Goal: Task Accomplishment & Management: Manage account settings

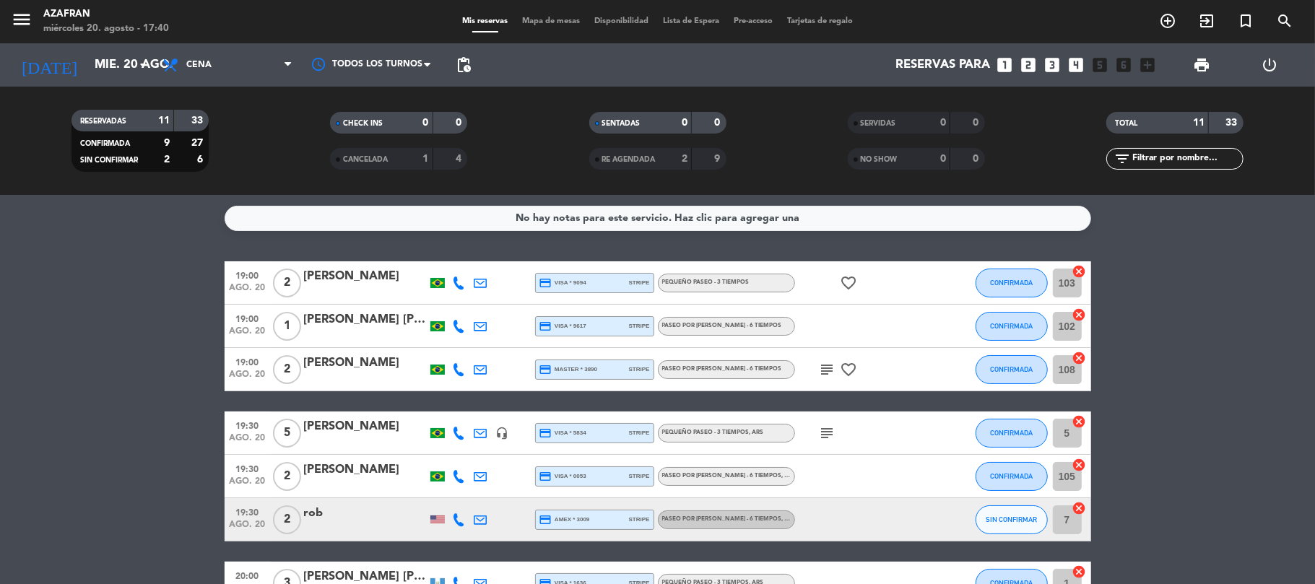
click at [367, 469] on div "[PERSON_NAME]" at bounding box center [365, 470] width 123 height 19
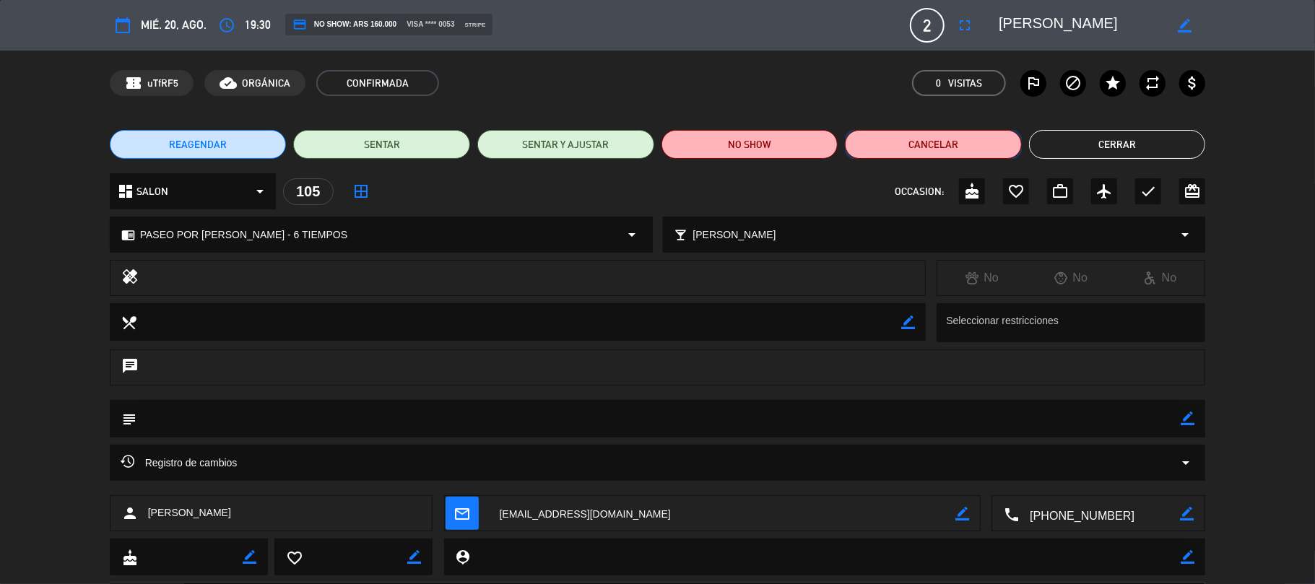
click at [908, 139] on button "Cancelar" at bounding box center [933, 144] width 177 height 29
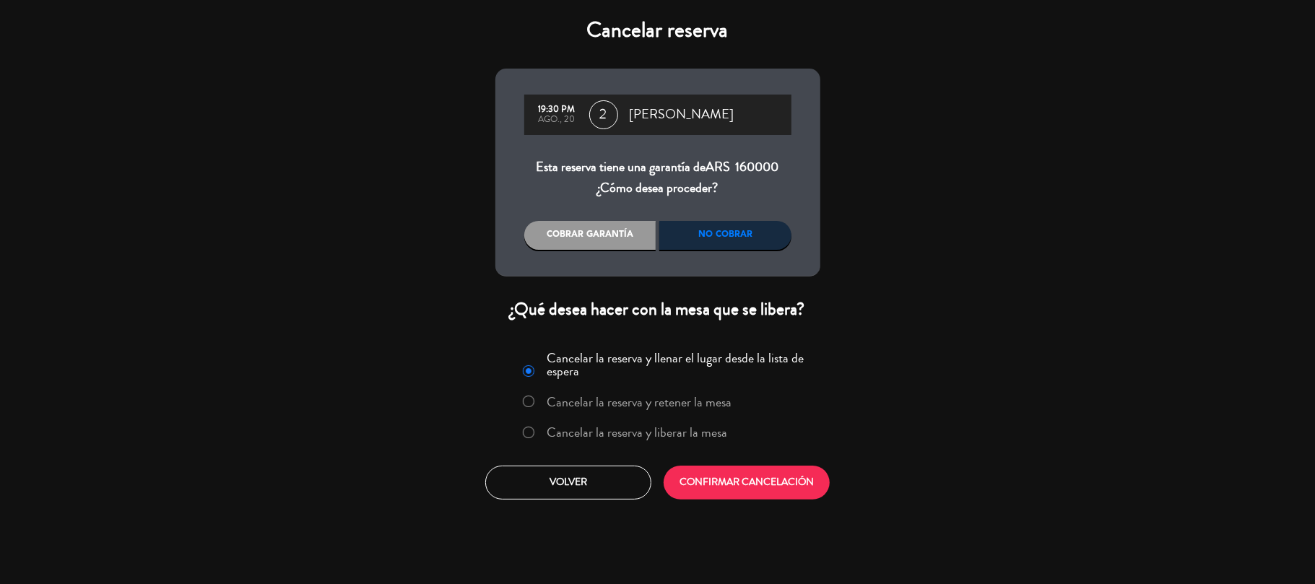
click at [570, 241] on div "Cobrar garantía" at bounding box center [590, 235] width 132 height 29
click at [583, 429] on label "Cancelar la reserva y liberar la mesa" at bounding box center [637, 432] width 180 height 13
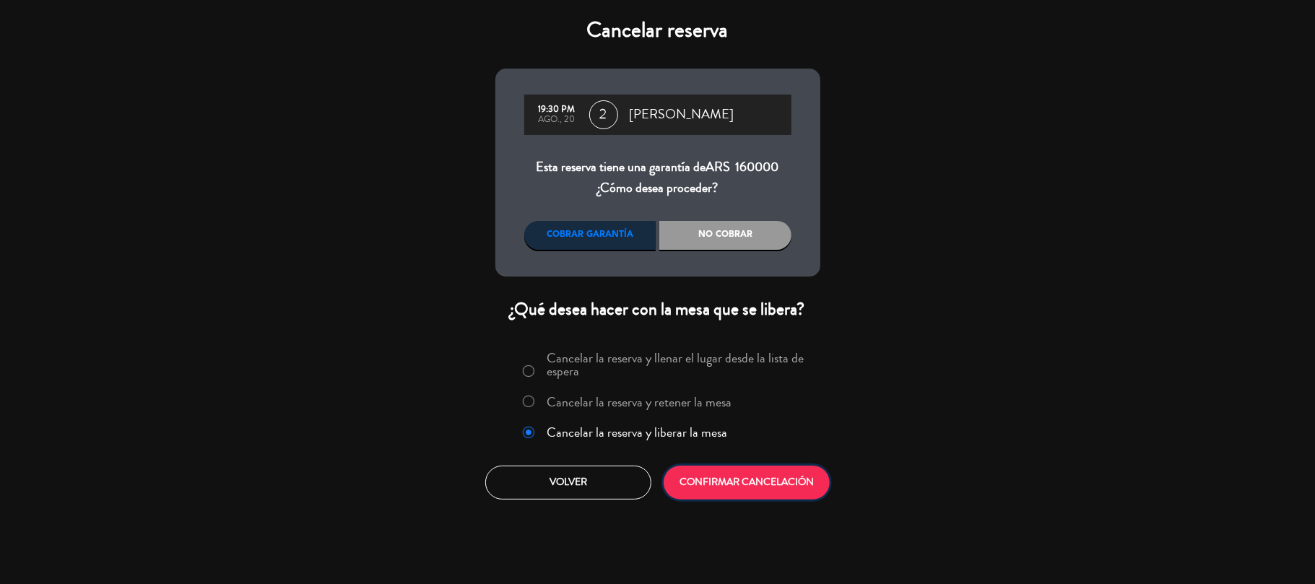
click at [731, 494] on button "CONFIRMAR CANCELACIÓN" at bounding box center [746, 483] width 166 height 34
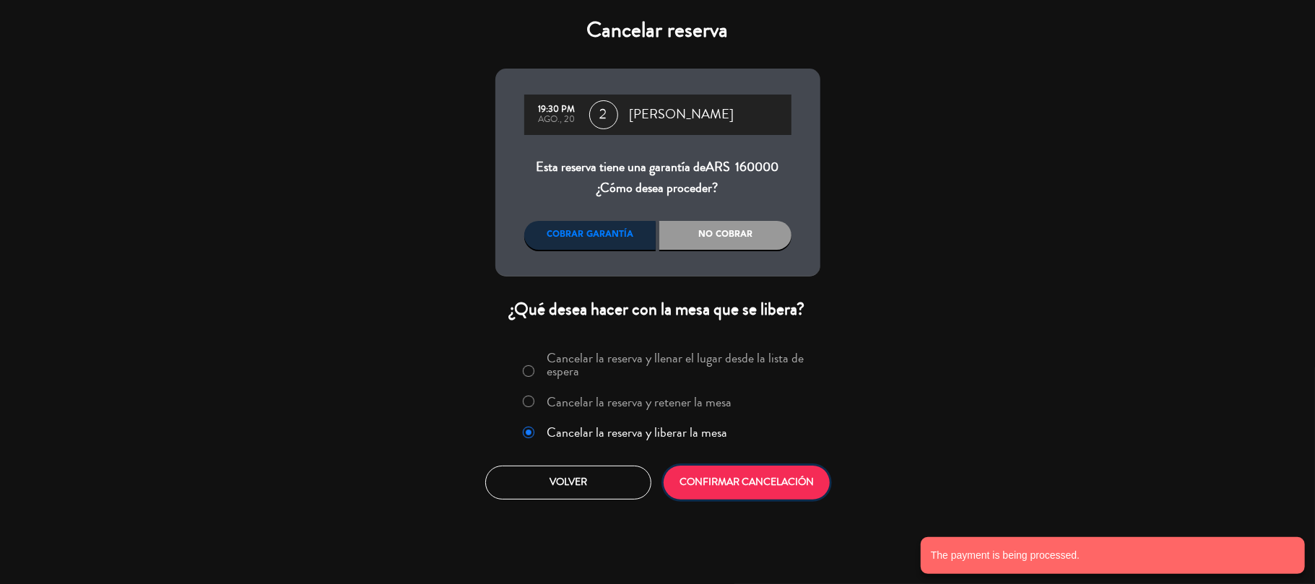
click at [731, 494] on button "CONFIRMAR CANCELACIÓN" at bounding box center [746, 483] width 166 height 34
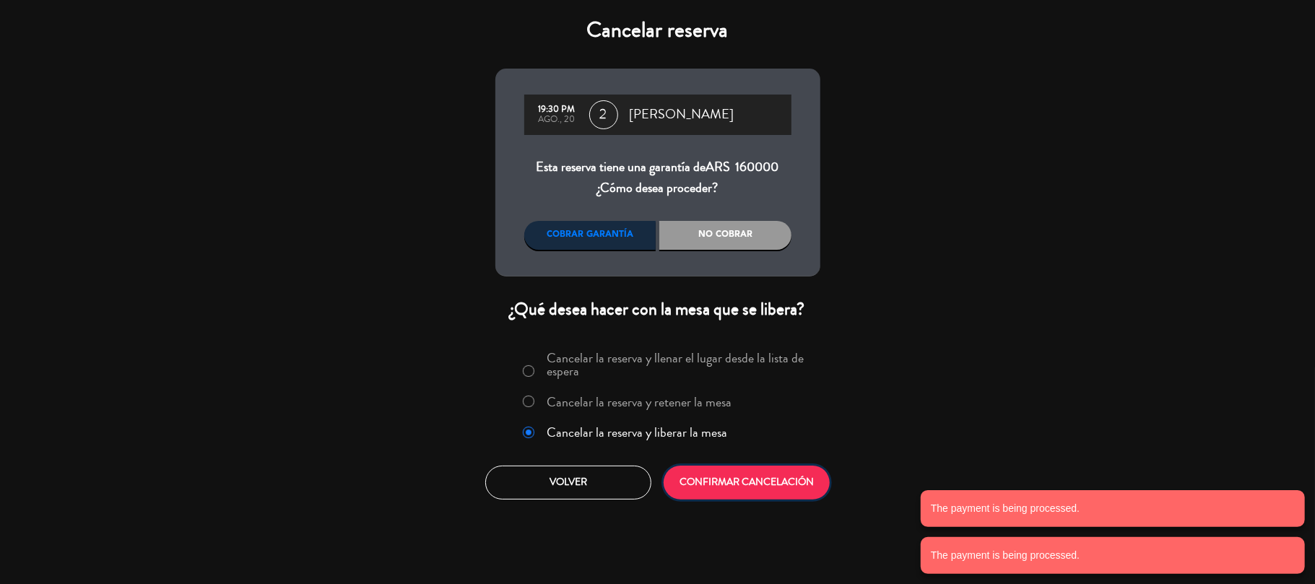
click at [731, 494] on button "CONFIRMAR CANCELACIÓN" at bounding box center [746, 483] width 166 height 34
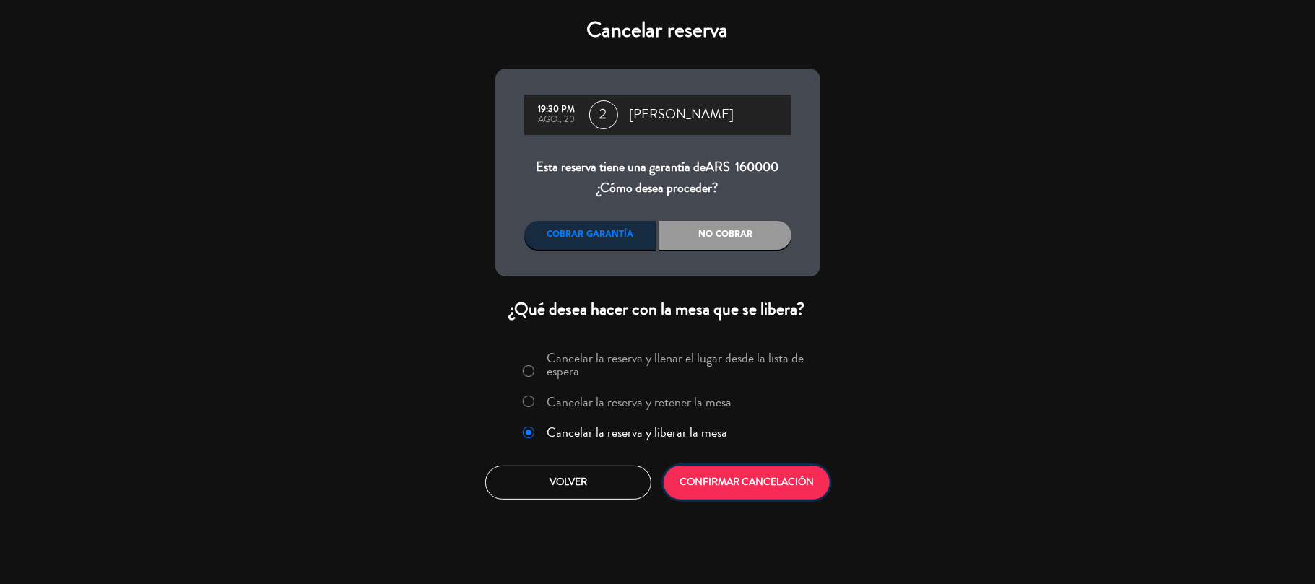
click at [705, 482] on button "CONFIRMAR CANCELACIÓN" at bounding box center [746, 483] width 166 height 34
click at [687, 469] on button "CONFIRMAR CANCELACIÓN" at bounding box center [746, 483] width 166 height 34
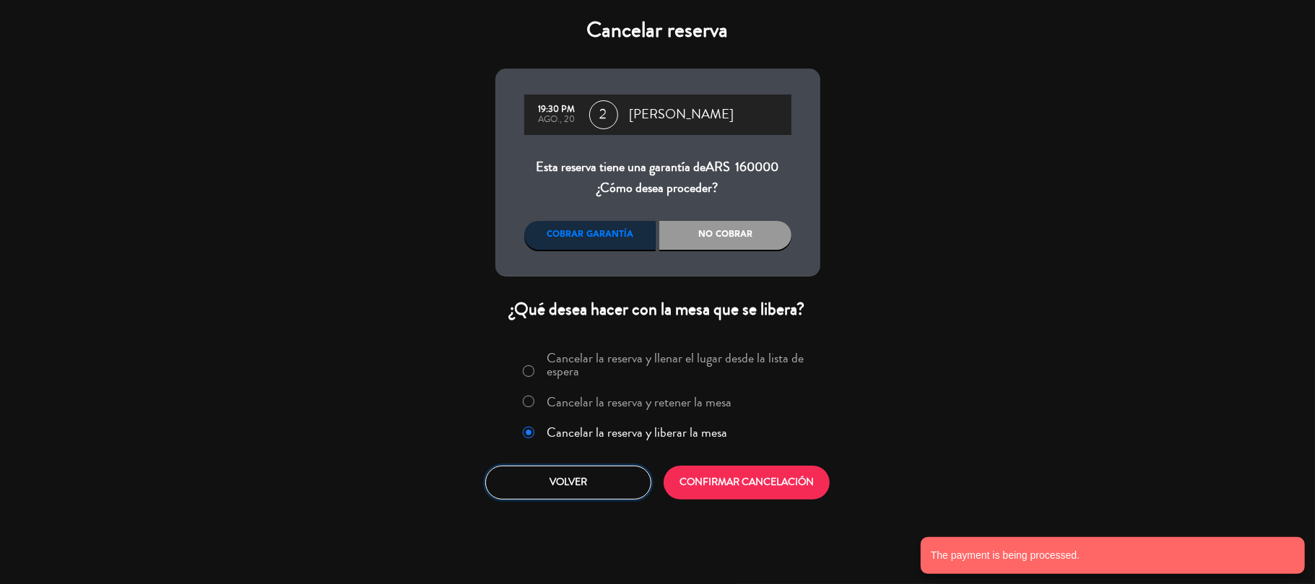
click at [593, 486] on button "Volver" at bounding box center [568, 483] width 166 height 34
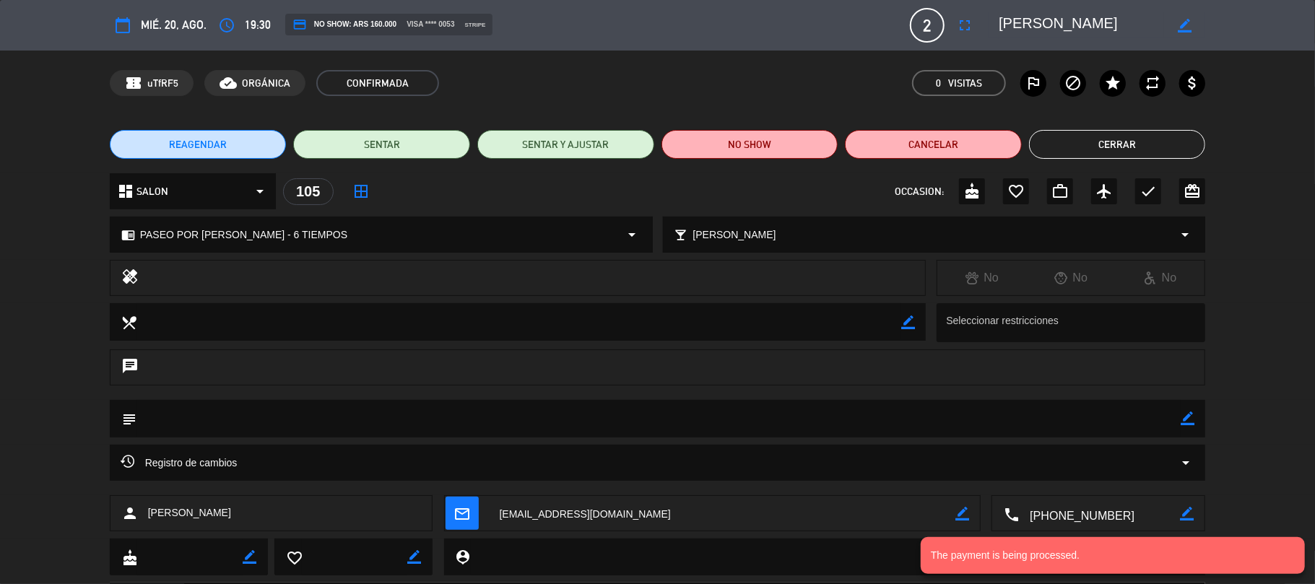
click at [1075, 149] on button "Cerrar" at bounding box center [1117, 144] width 177 height 29
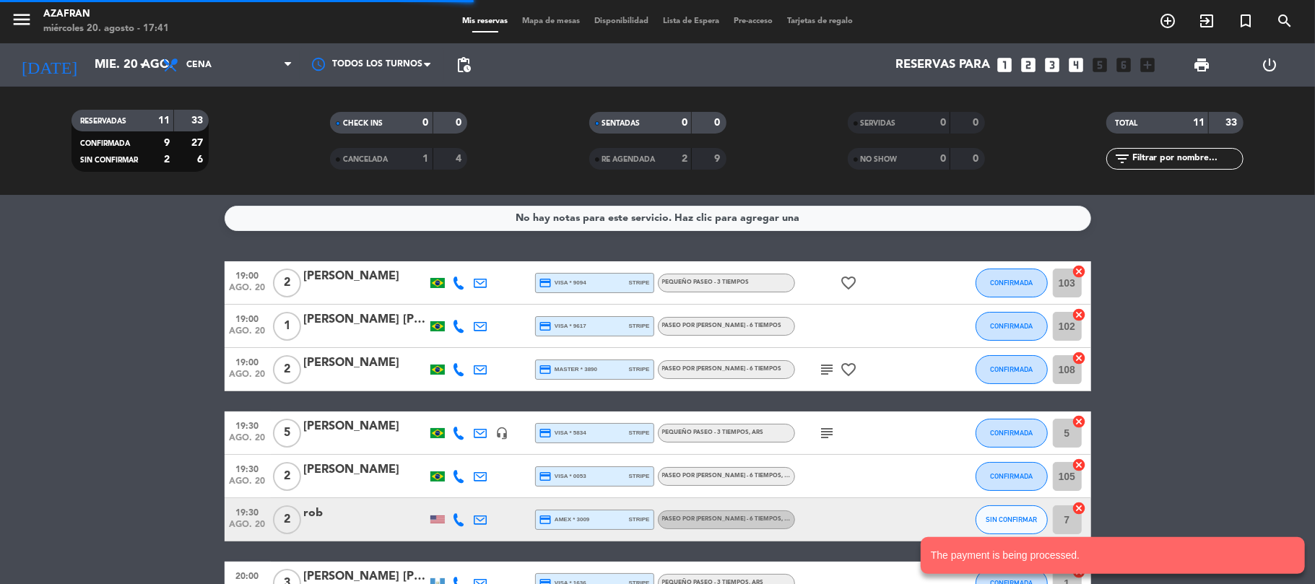
click at [143, 426] on bookings-row "19:00 ago. 20 2 [PERSON_NAME] credit_card visa * 9094 stripe PEQUEÑO PASEO - 3 …" at bounding box center [657, 539] width 1315 height 557
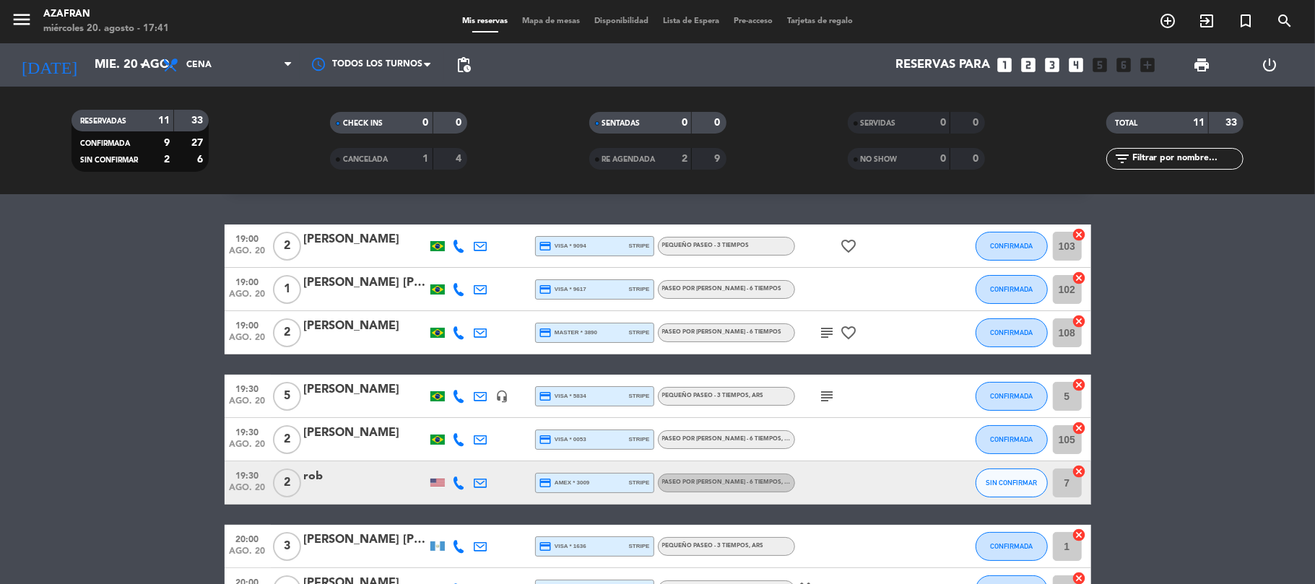
click at [125, 420] on bookings-row "19:00 ago. 20 2 [PERSON_NAME] credit_card visa * 9094 stripe PEQUEÑO PASEO - 3 …" at bounding box center [657, 503] width 1315 height 557
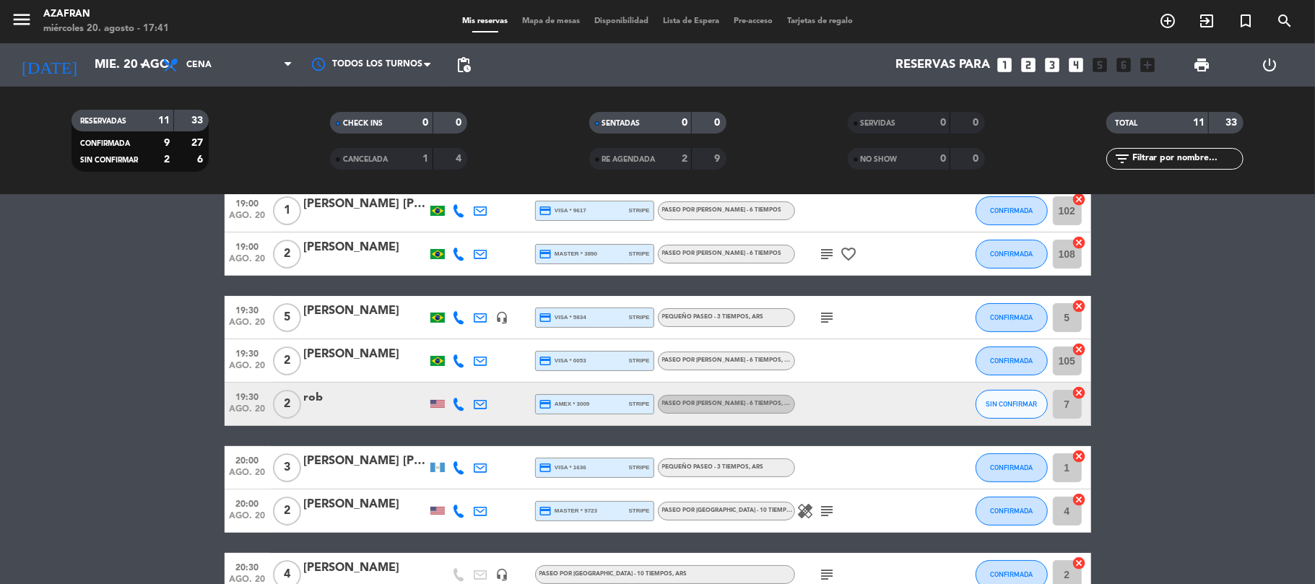
scroll to position [154, 0]
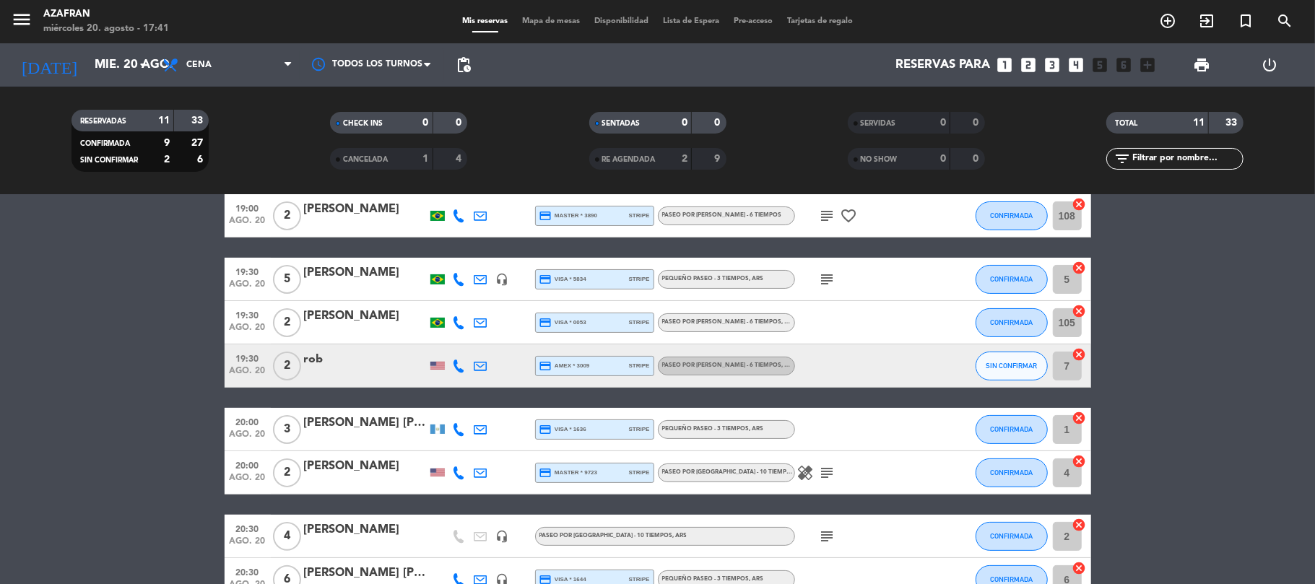
click at [345, 435] on div at bounding box center [365, 439] width 123 height 12
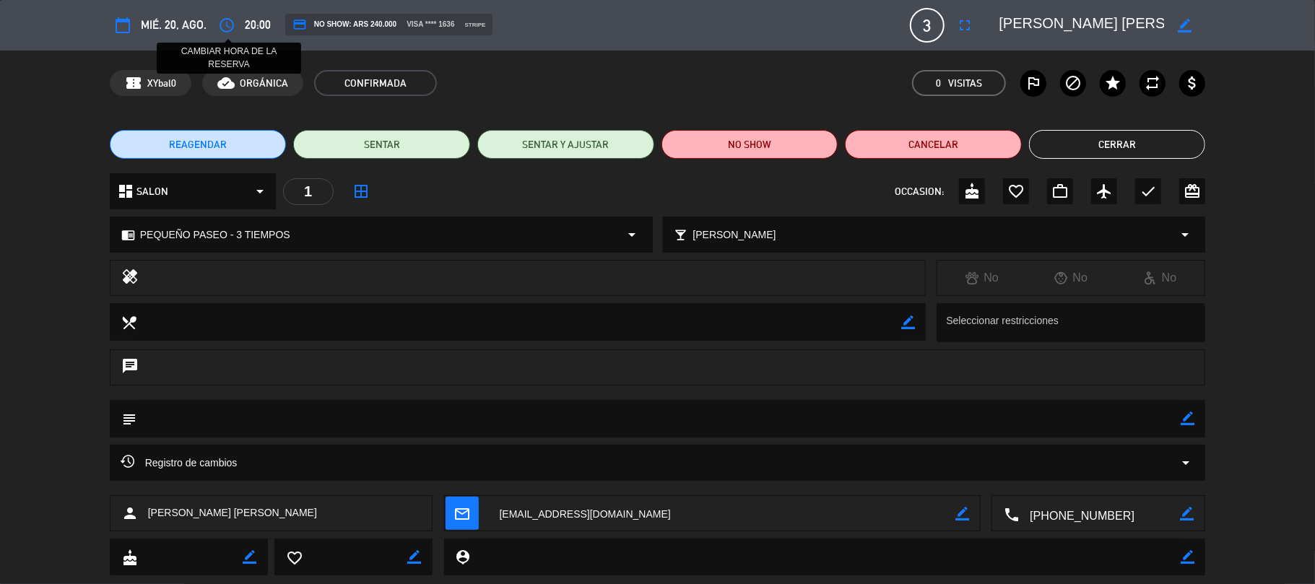
click at [222, 26] on icon "access_time" at bounding box center [226, 25] width 17 height 17
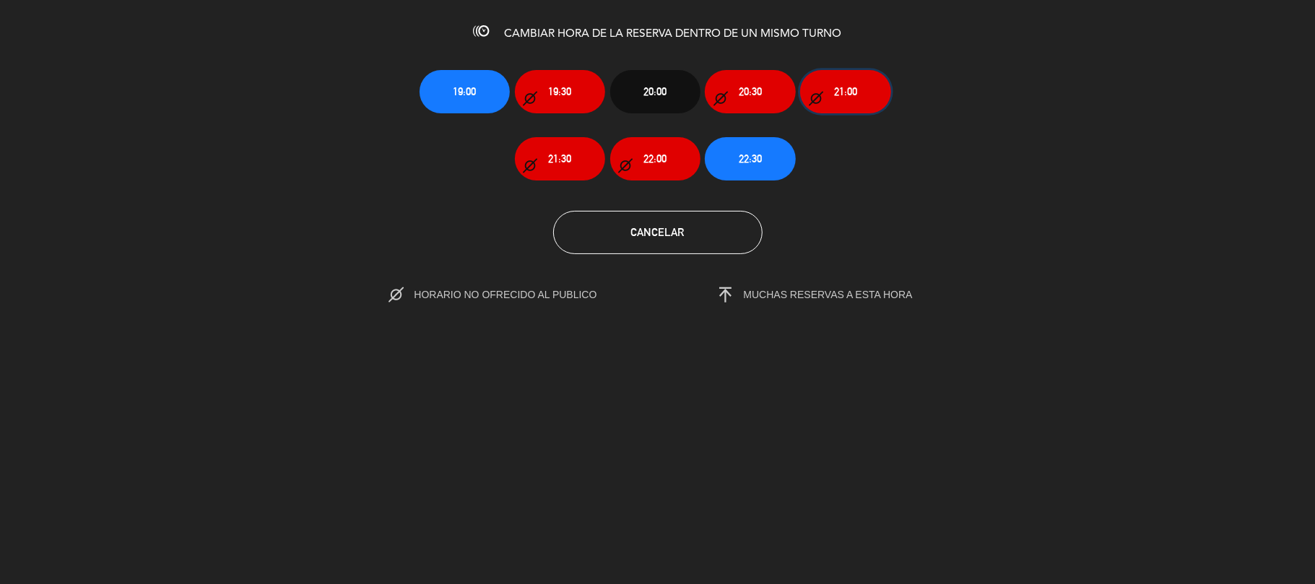
click at [884, 88] on button "21:00" at bounding box center [845, 91] width 90 height 43
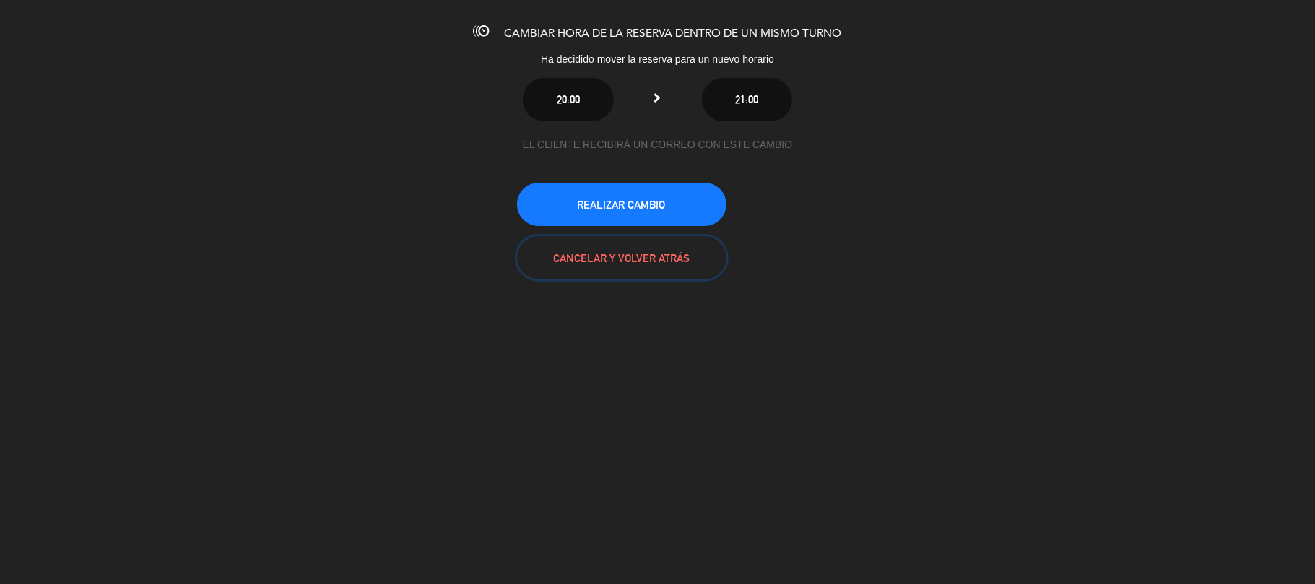
drag, startPoint x: 679, startPoint y: 238, endPoint x: 686, endPoint y: 219, distance: 19.4
click at [686, 219] on div "EL CLIENTE RECIBIRÁ UN CORREO CON ESTE CAMBIO REALIZAR CAMBIO CANCELAR Y VOLVER…" at bounding box center [658, 208] width 282 height 144
click at [686, 219] on button "REALIZAR CAMBIO" at bounding box center [621, 204] width 209 height 43
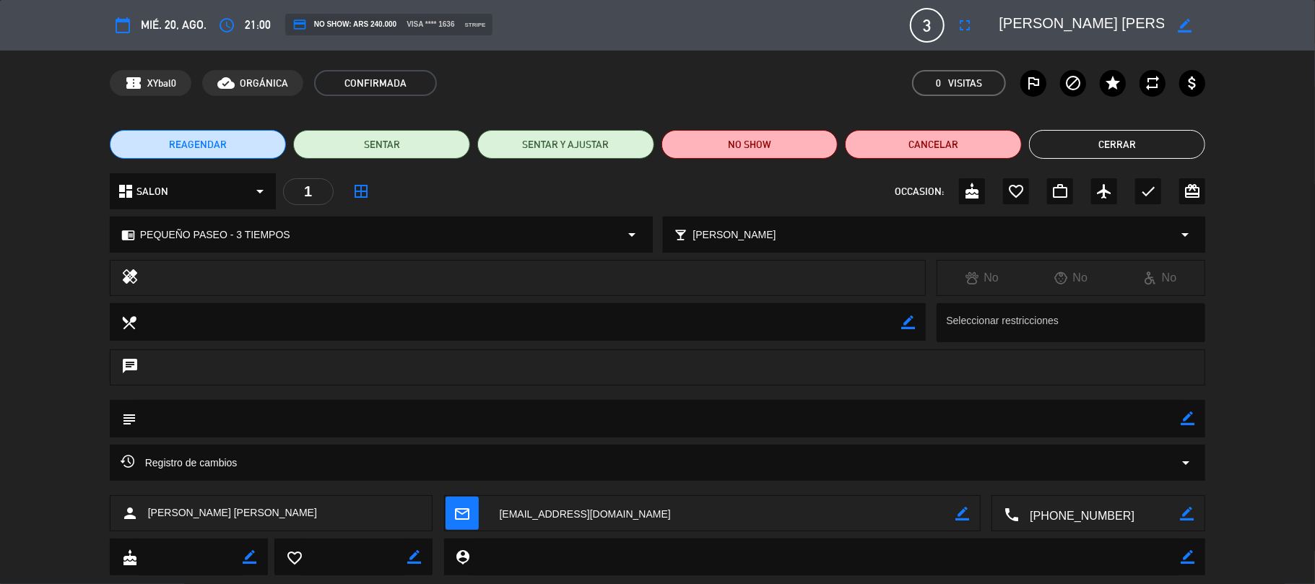
click at [1090, 131] on button "Cerrar" at bounding box center [1117, 144] width 177 height 29
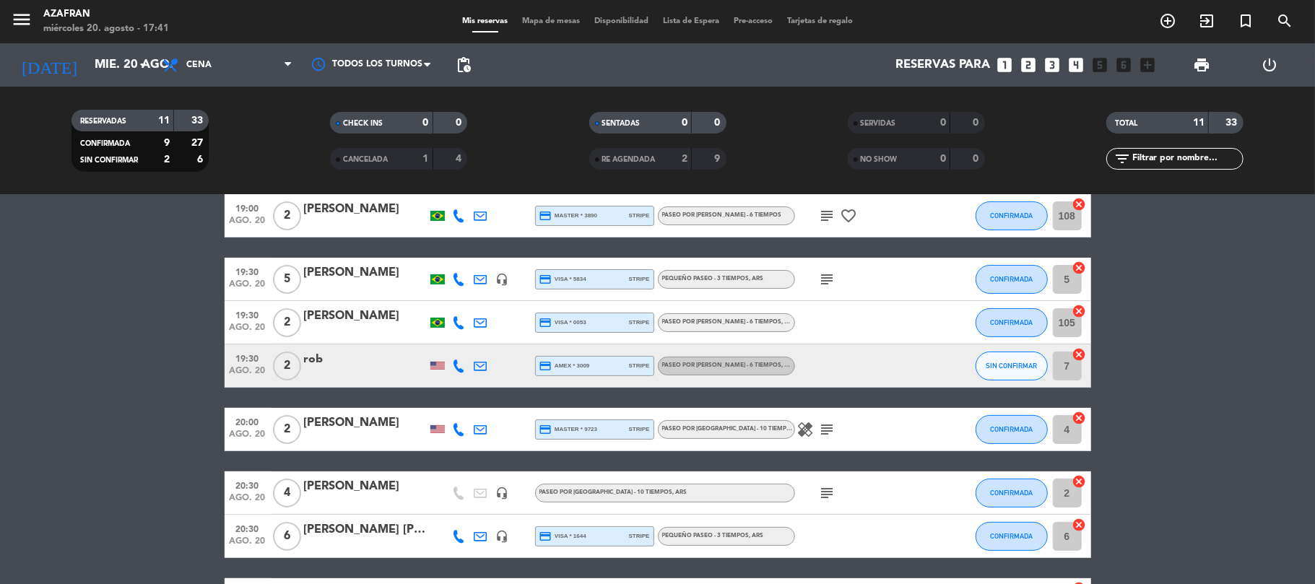
click at [72, 406] on bookings-row "19:00 ago. 20 2 [PERSON_NAME] credit_card visa * 9094 stripe PEQUEÑO PASEO - 3 …" at bounding box center [657, 386] width 1315 height 557
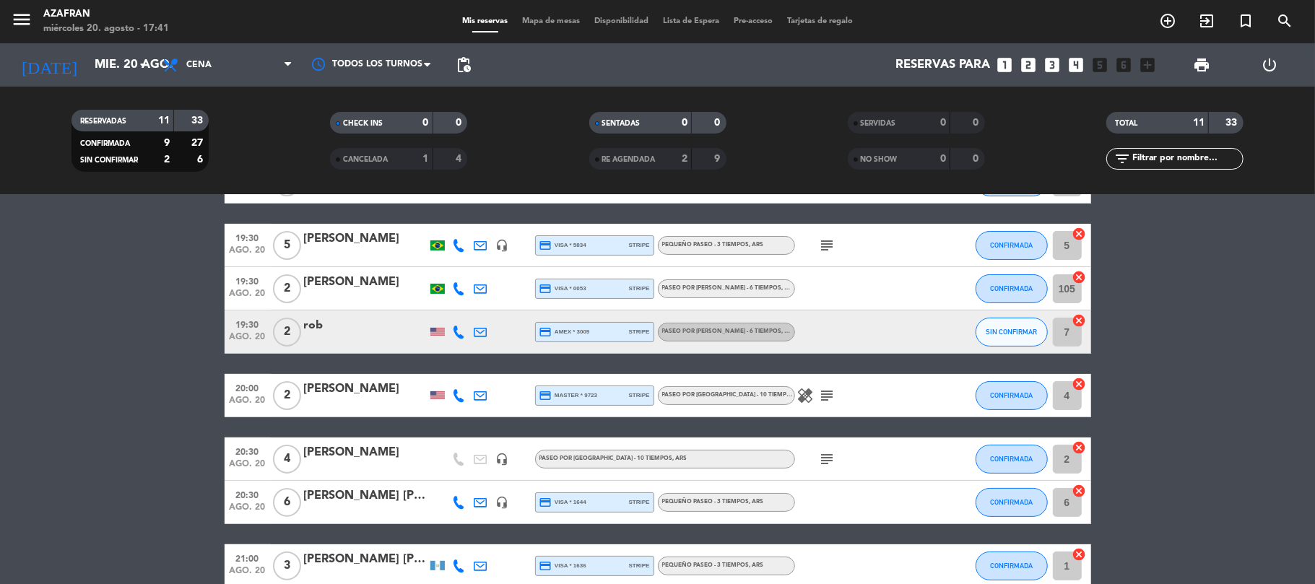
scroll to position [192, 0]
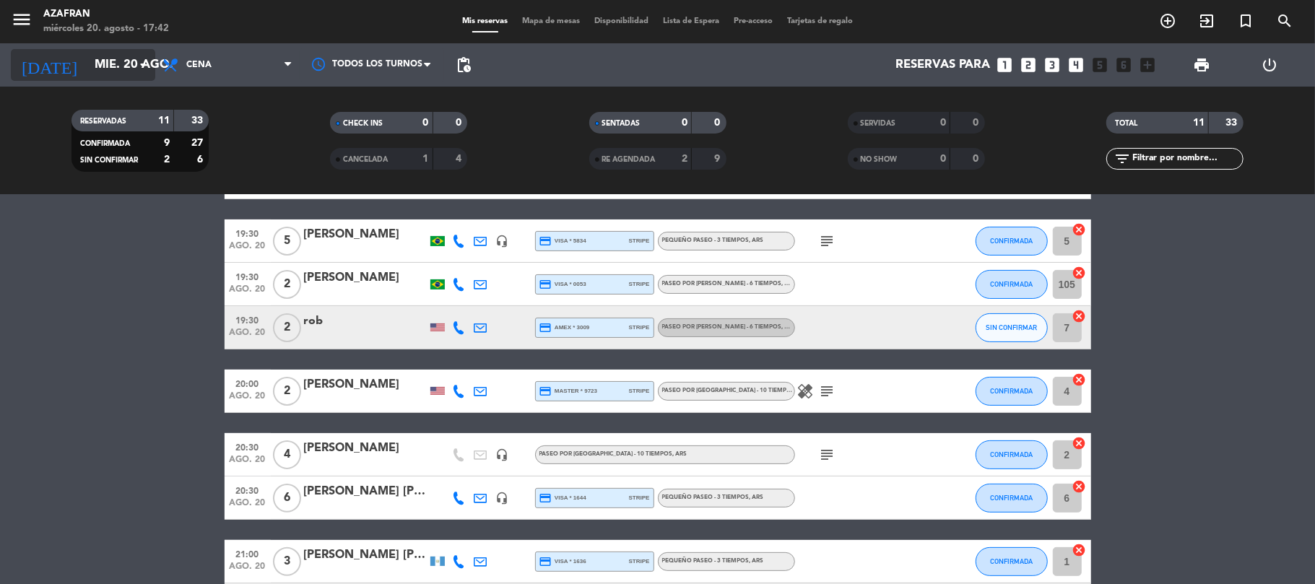
click at [123, 62] on input "mié. 20 ago." at bounding box center [165, 65] width 156 height 28
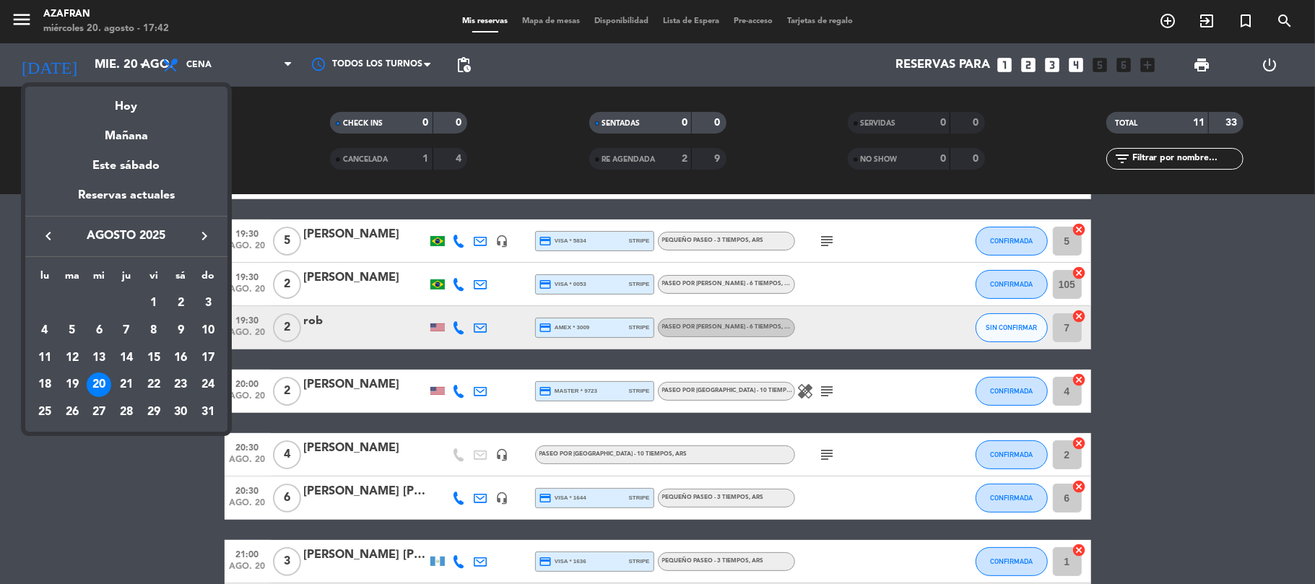
click at [203, 234] on icon "keyboard_arrow_right" at bounding box center [204, 235] width 17 height 17
click at [119, 385] on div "18" at bounding box center [126, 385] width 25 height 25
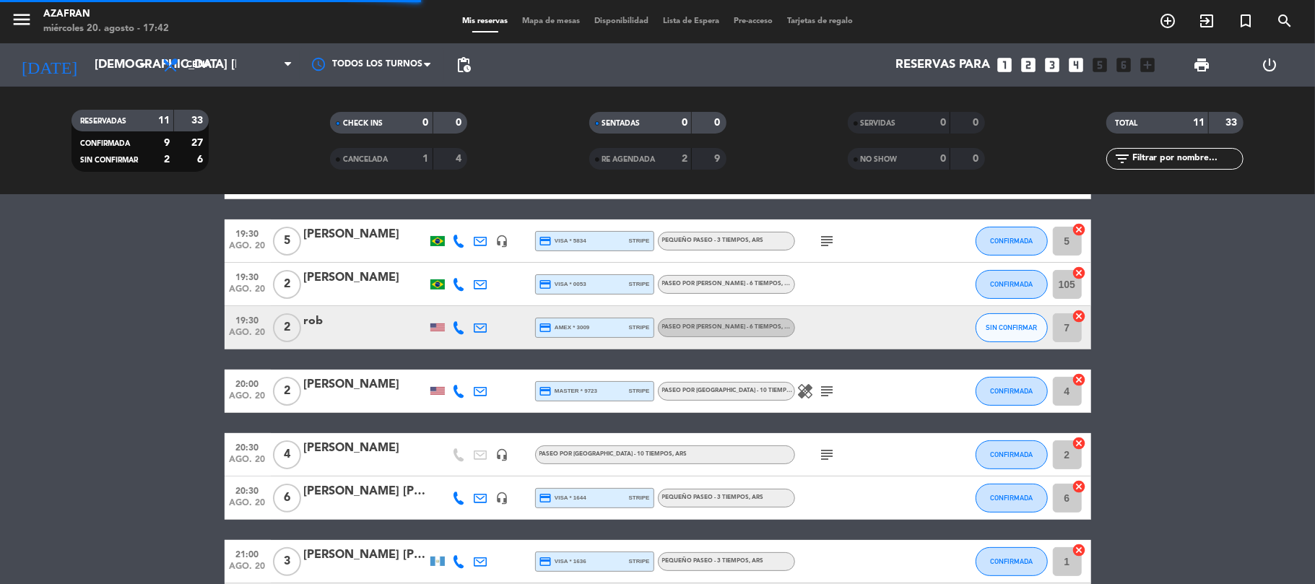
scroll to position [0, 0]
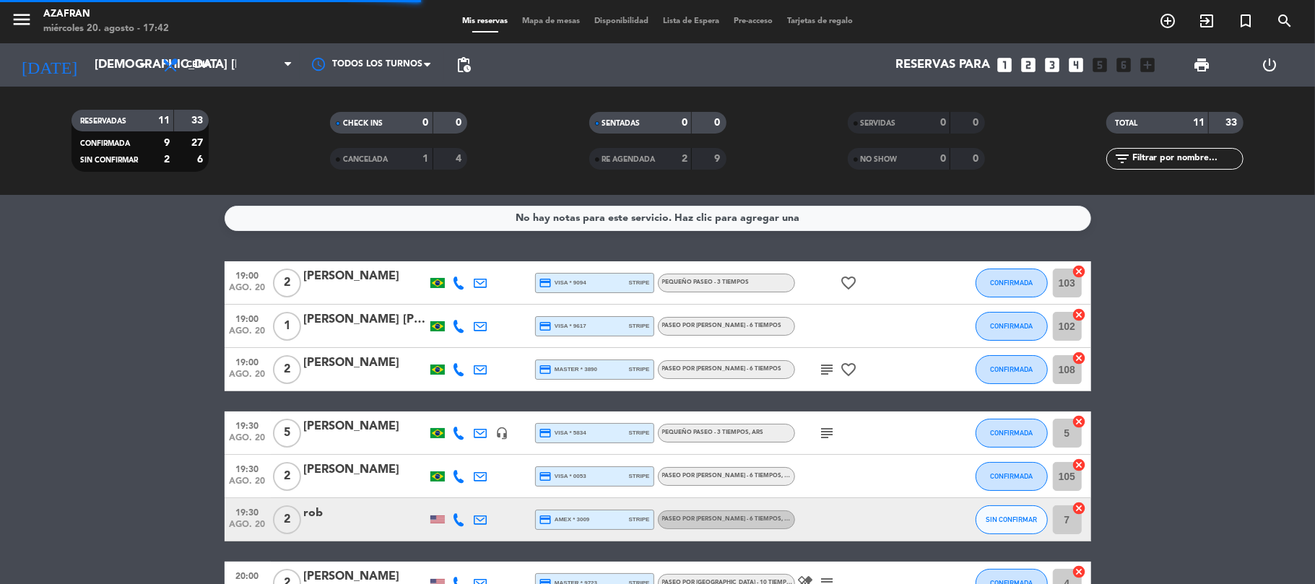
click at [119, 385] on bookings-row "19:00 ago. 20 2 [PERSON_NAME] credit_card visa * 9094 stripe PEQUEÑO PASEO - 3 …" at bounding box center [657, 539] width 1315 height 557
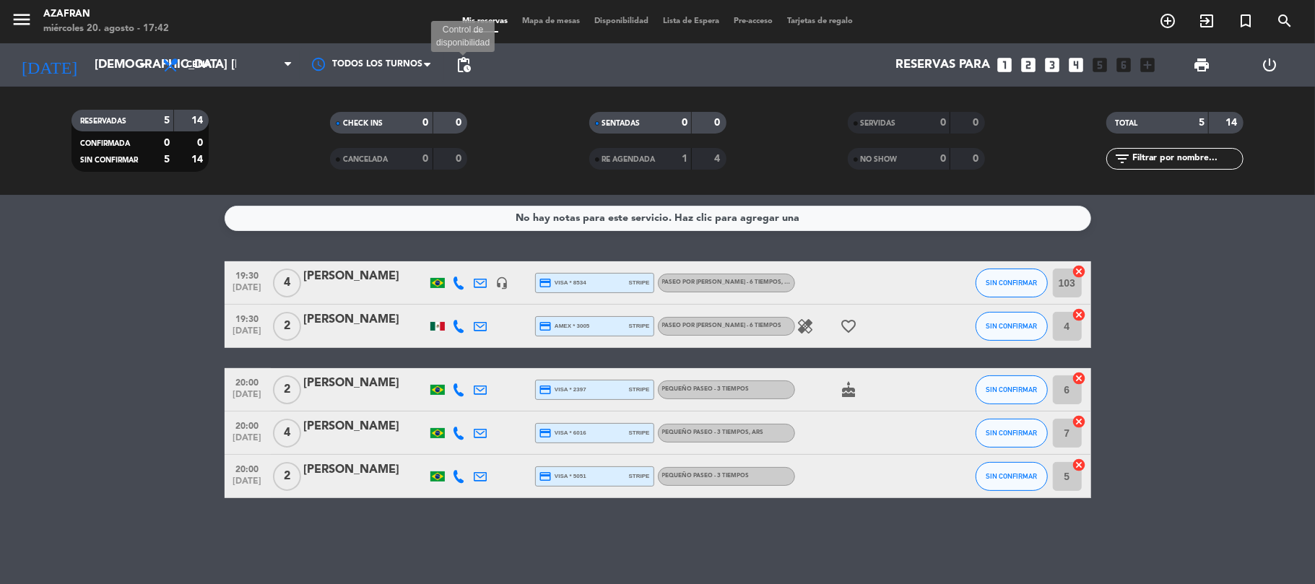
click at [456, 61] on span "pending_actions" at bounding box center [463, 64] width 17 height 17
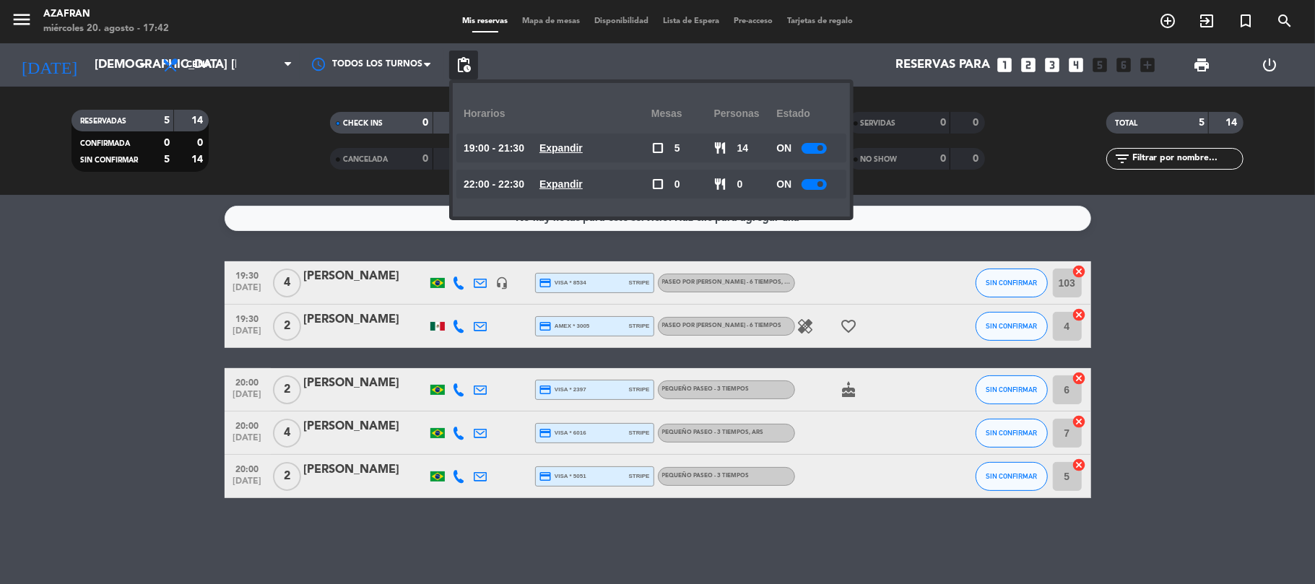
click at [561, 150] on u "Expandir" at bounding box center [560, 148] width 43 height 12
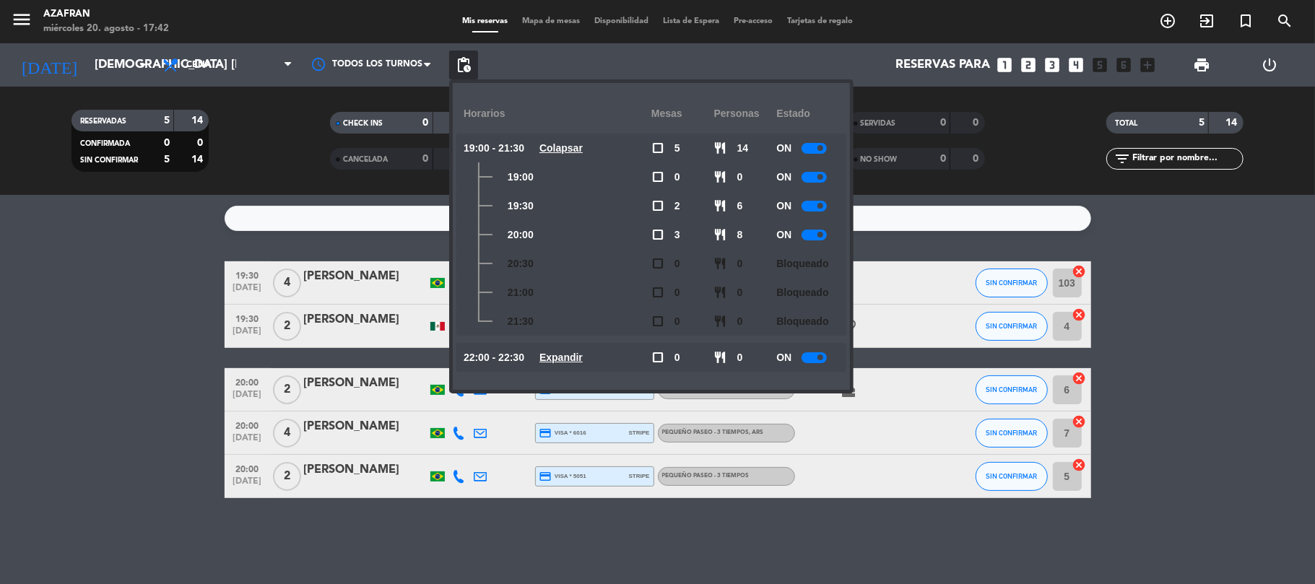
click at [813, 234] on div at bounding box center [813, 235] width 25 height 11
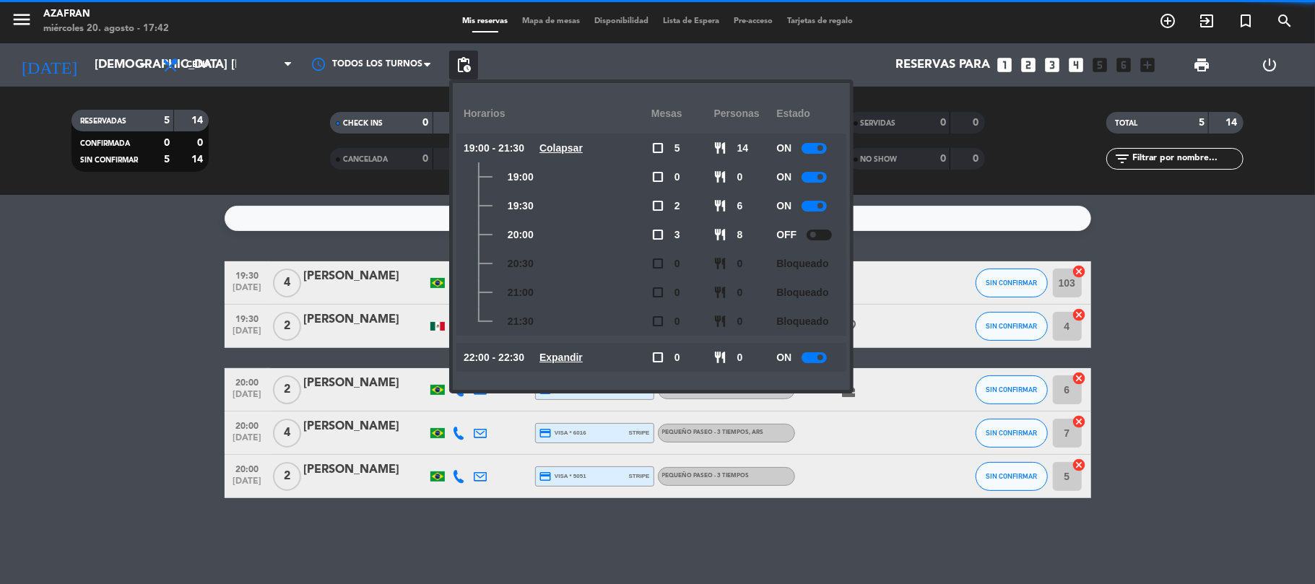
click at [208, 334] on bookings-row "19:30 [DATE] 4 [PERSON_NAME] headset_mic credit_card visa * 8534 stripe PASEO P…" at bounding box center [657, 379] width 1315 height 237
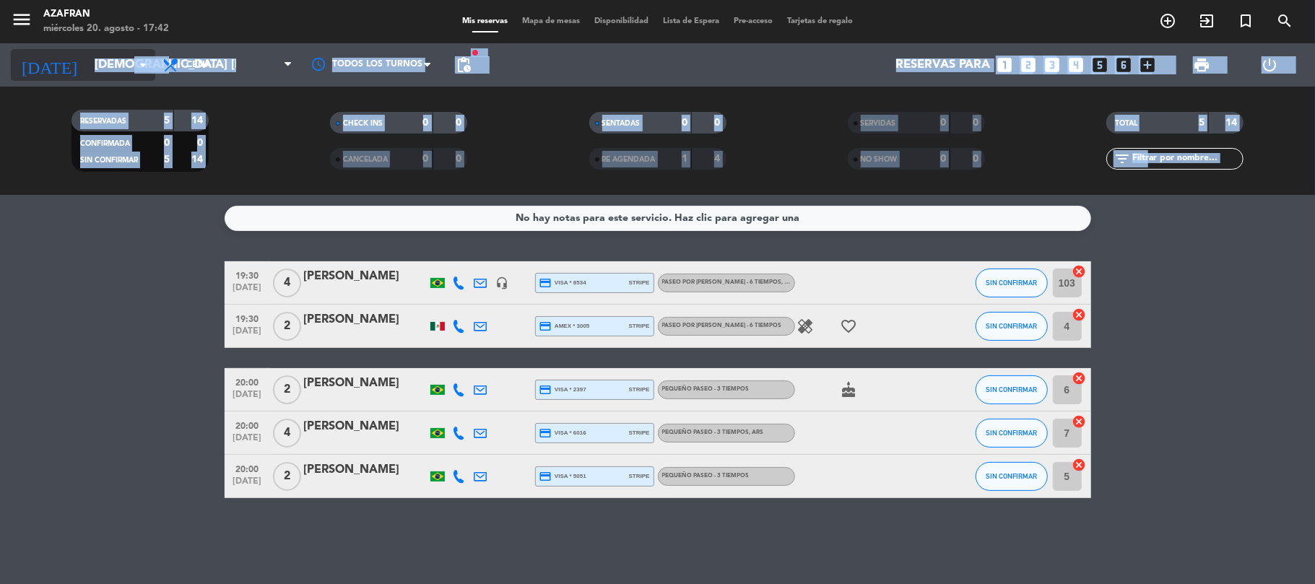
drag, startPoint x: 149, startPoint y: 284, endPoint x: 110, endPoint y: 55, distance: 232.9
click at [110, 55] on ng-component "menu Azafran miércoles 20. agosto - 17:42 Mis reservas Mapa de mesas Disponibil…" at bounding box center [657, 292] width 1315 height 584
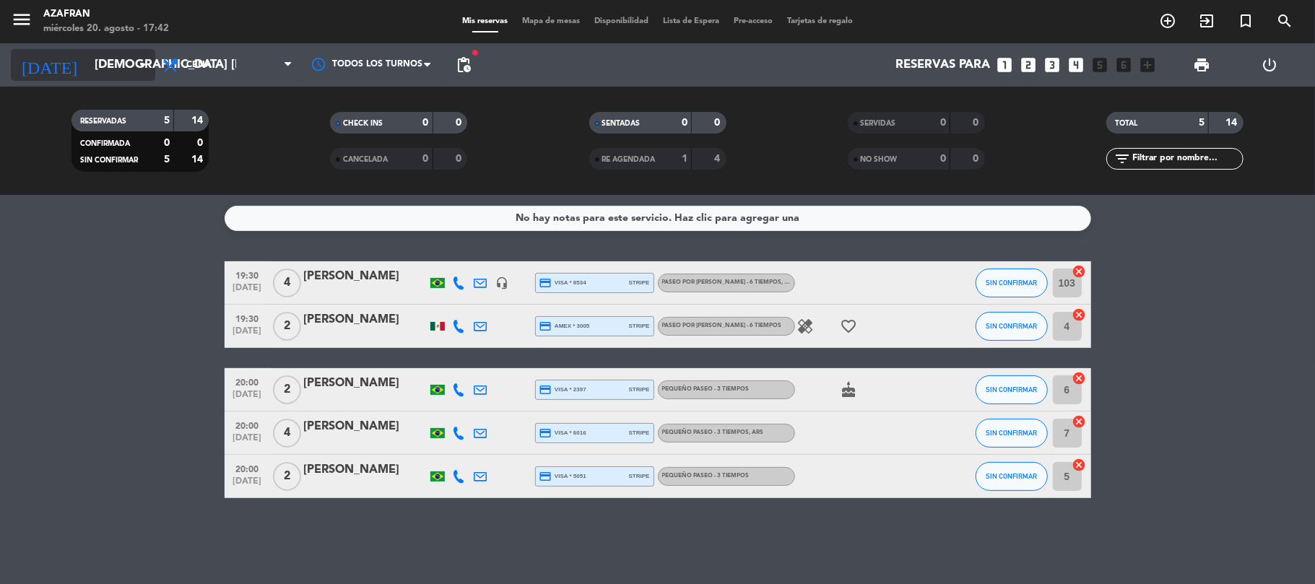
click at [110, 55] on input "[DEMOGRAPHIC_DATA] [DATE]" at bounding box center [165, 65] width 156 height 28
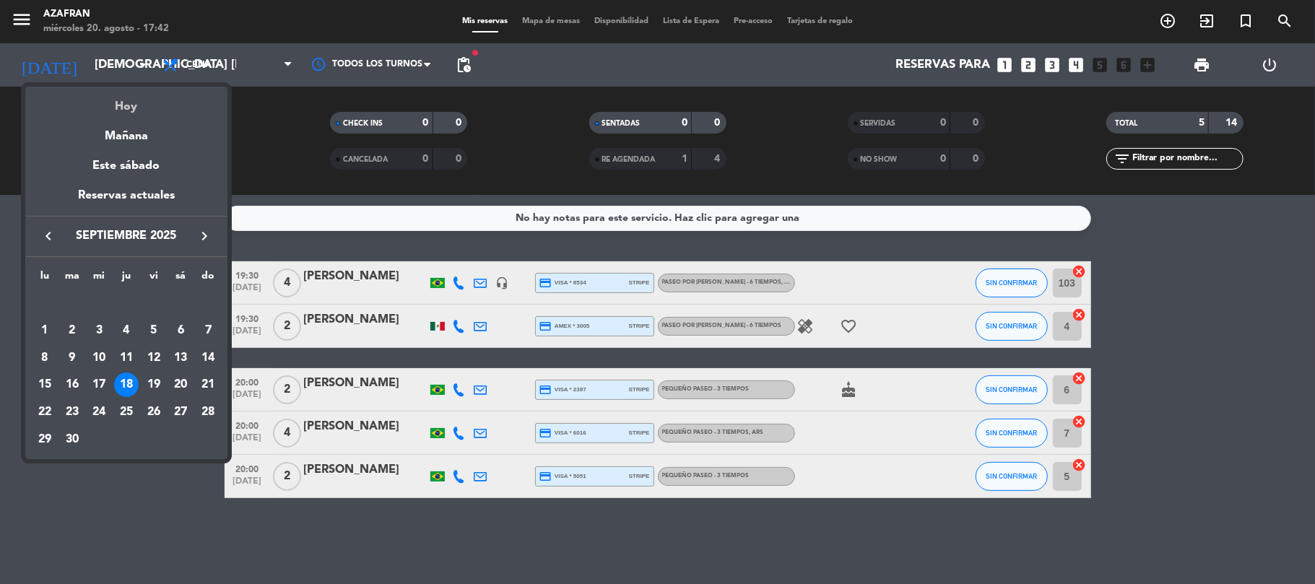
click at [125, 97] on div "Hoy" at bounding box center [126, 102] width 202 height 30
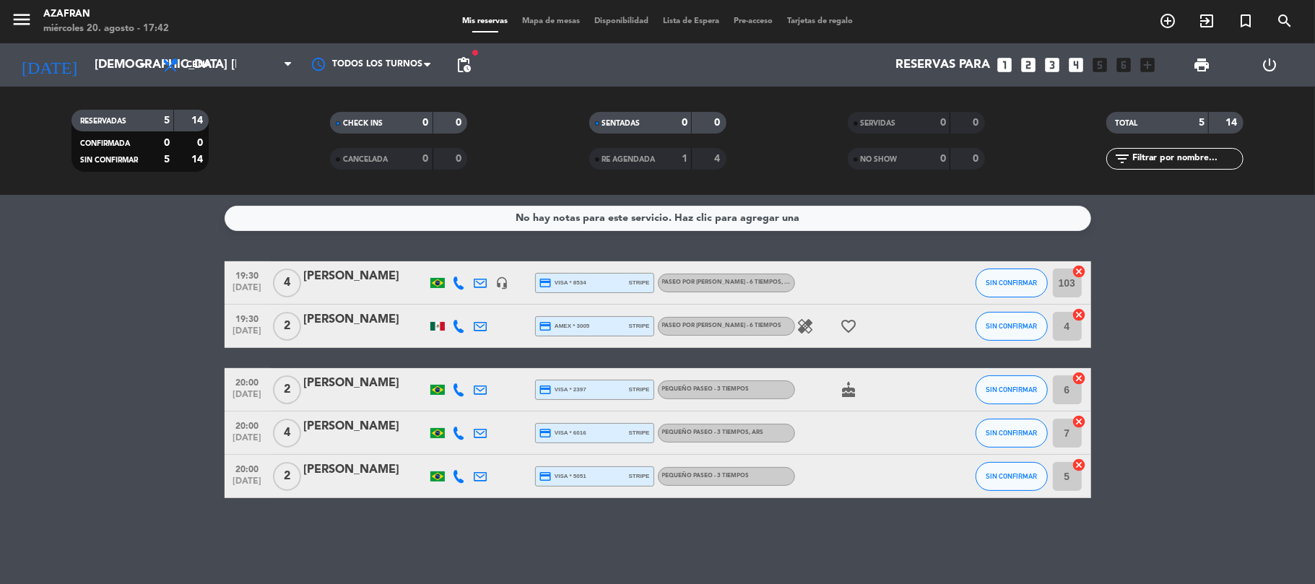
type input "mié. 20 ago."
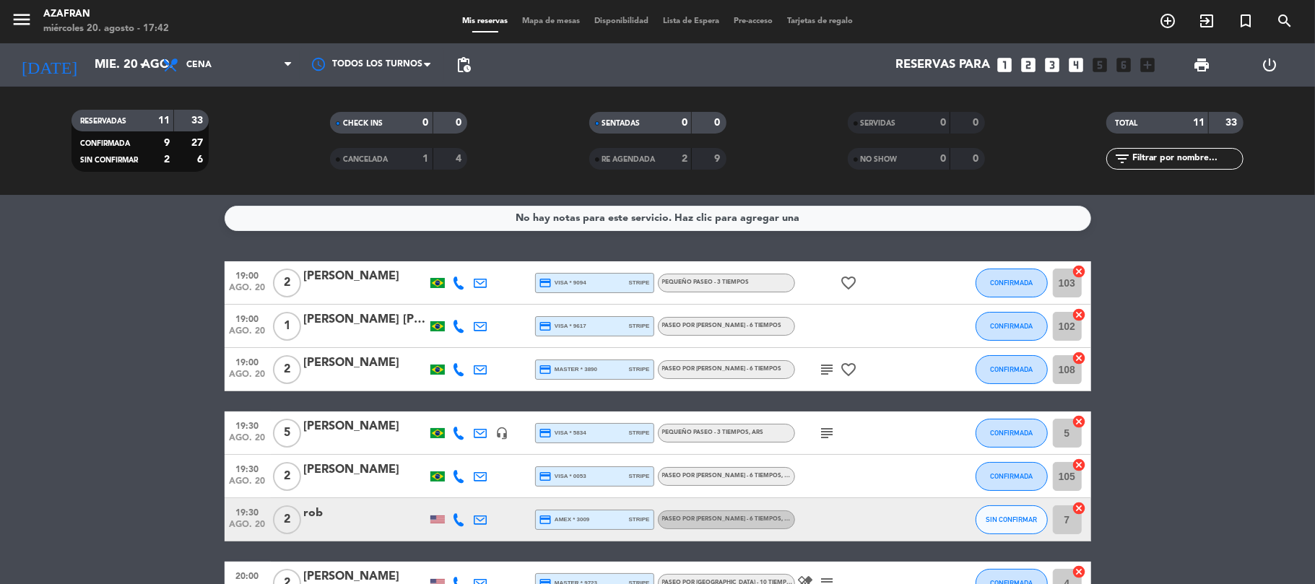
click at [339, 471] on div "[PERSON_NAME]" at bounding box center [365, 470] width 123 height 19
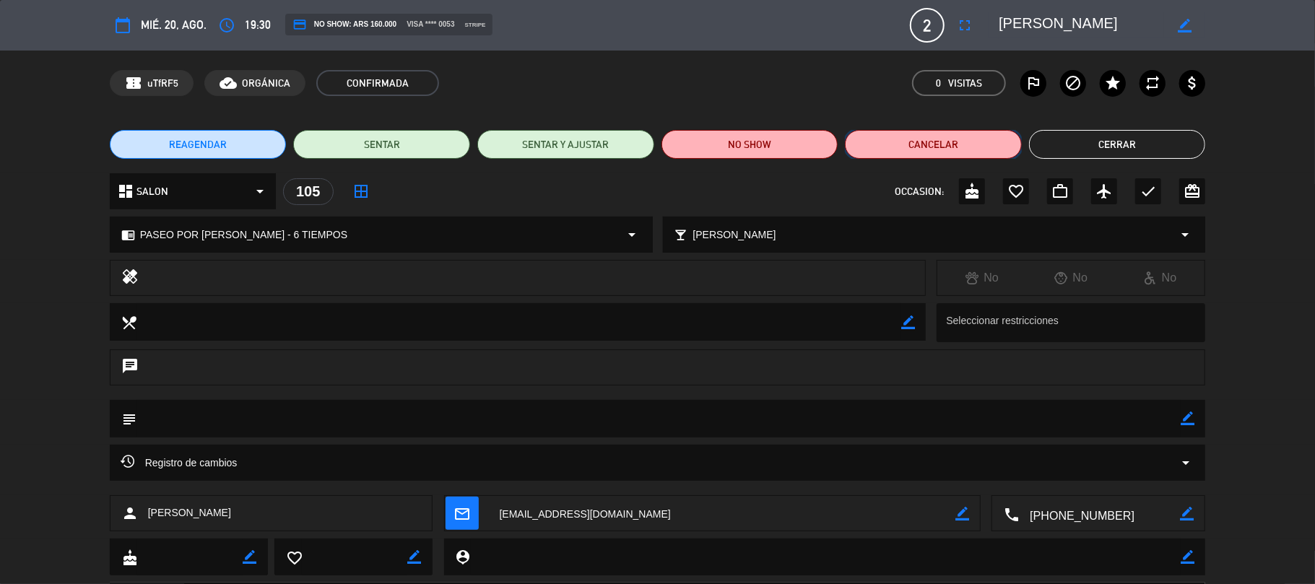
click at [897, 145] on button "Cancelar" at bounding box center [933, 144] width 177 height 29
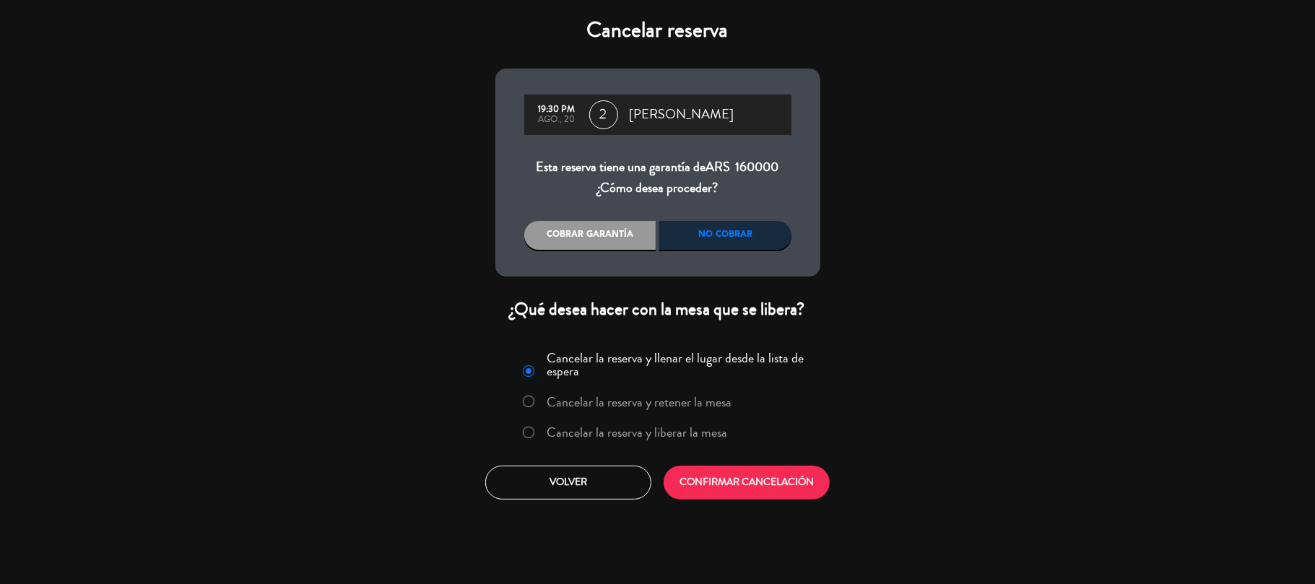
click at [588, 243] on div "Cobrar garantía" at bounding box center [590, 235] width 132 height 29
click at [650, 429] on label "Cancelar la reserva y liberar la mesa" at bounding box center [637, 432] width 180 height 13
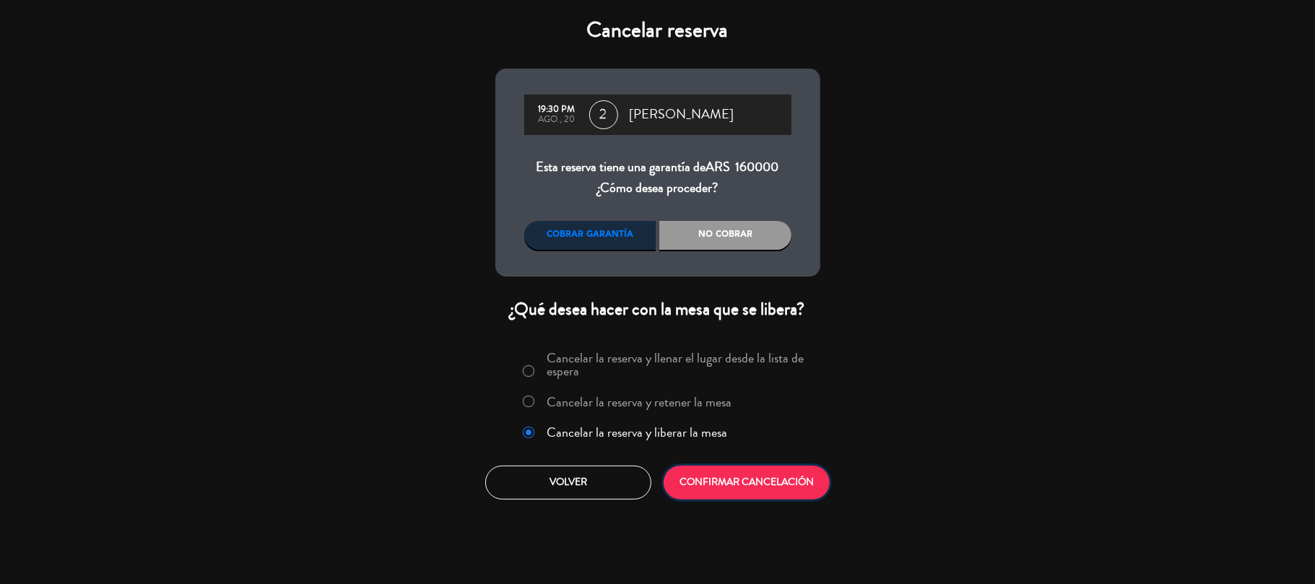
click at [769, 484] on button "CONFIRMAR CANCELACIÓN" at bounding box center [746, 483] width 166 height 34
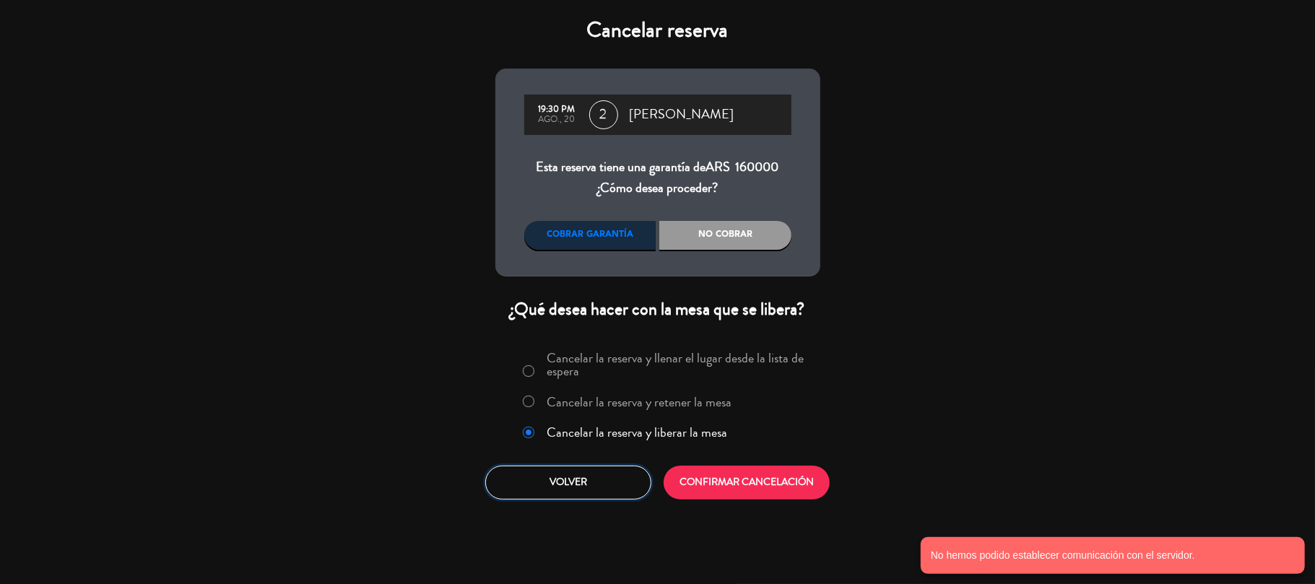
click at [569, 476] on button "Volver" at bounding box center [568, 483] width 166 height 34
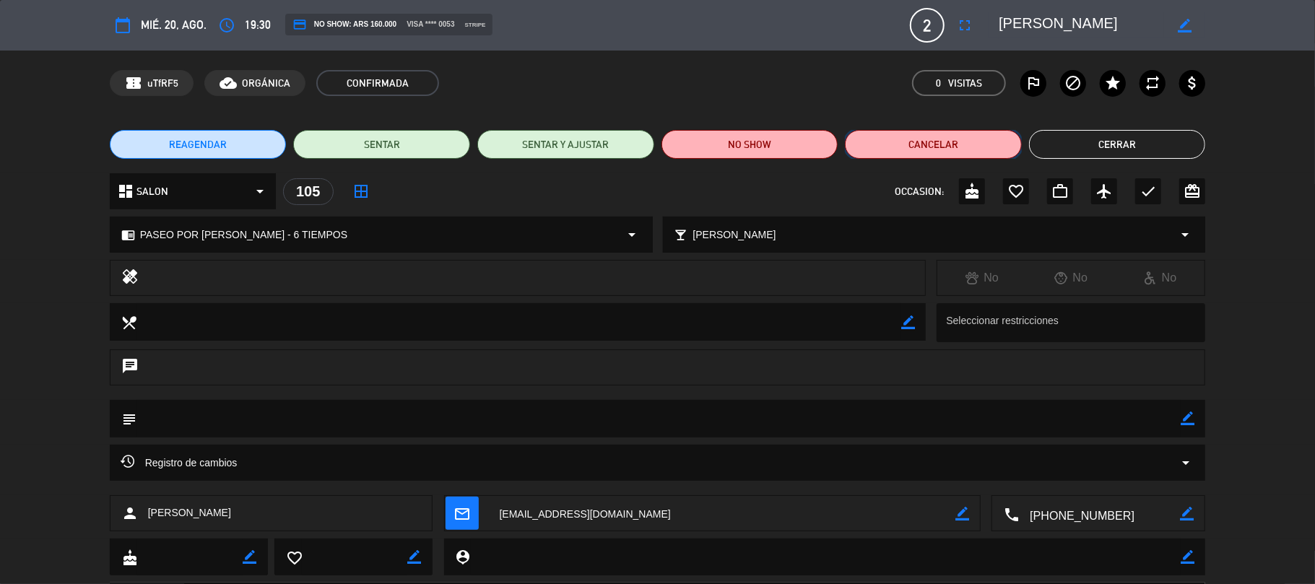
click at [928, 150] on button "Cancelar" at bounding box center [933, 144] width 177 height 29
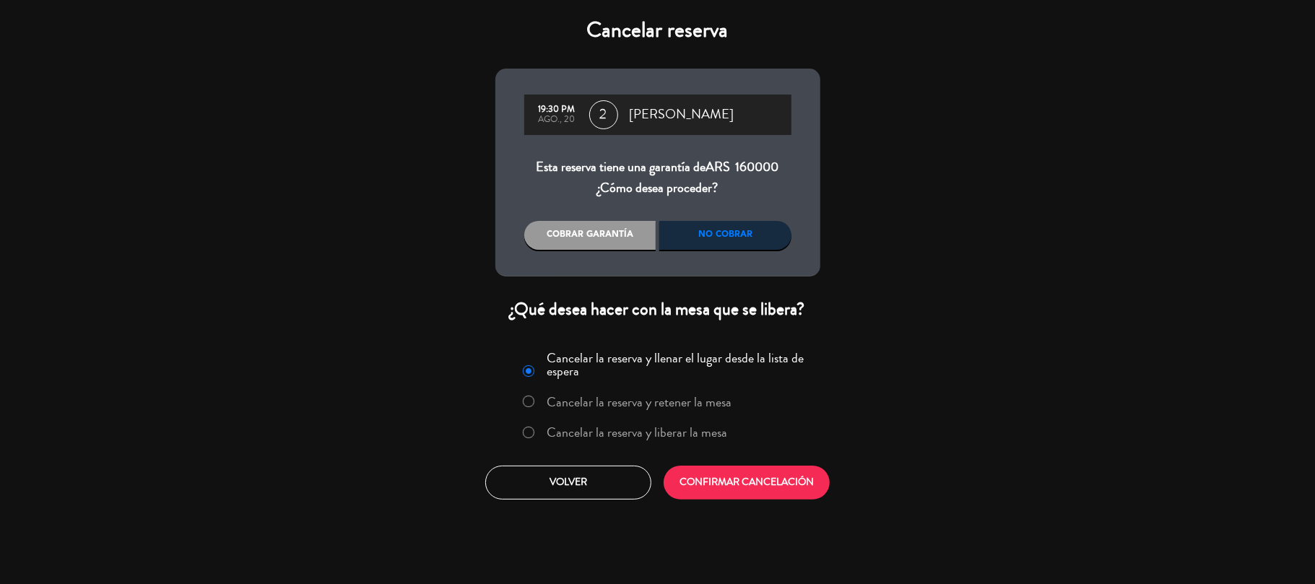
click at [578, 229] on div "Cobrar garantía" at bounding box center [590, 235] width 132 height 29
click at [625, 426] on label "Cancelar la reserva y liberar la mesa" at bounding box center [637, 432] width 180 height 13
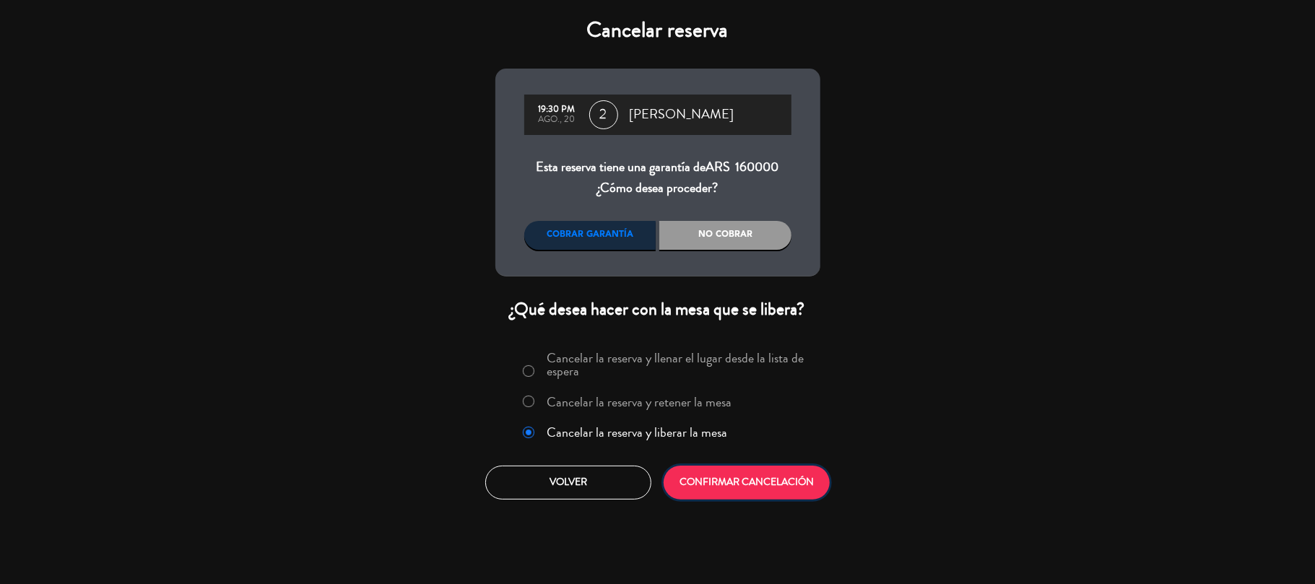
click at [736, 492] on button "CONFIRMAR CANCELACIÓN" at bounding box center [746, 483] width 166 height 34
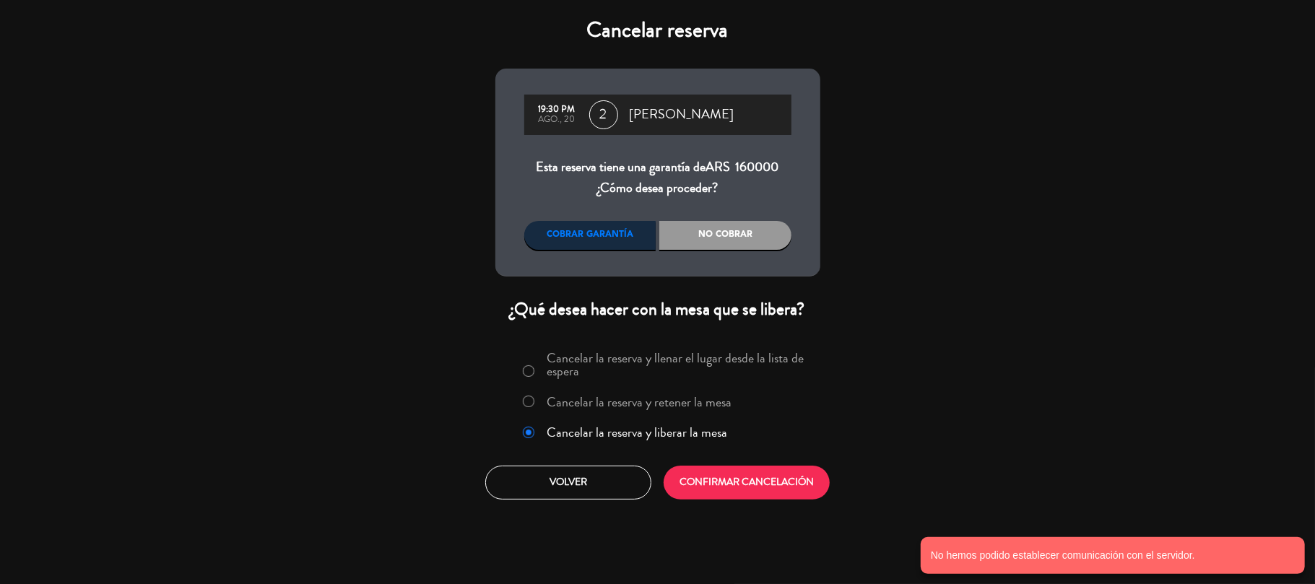
click at [726, 240] on div "No cobrar" at bounding box center [725, 235] width 132 height 29
click at [734, 471] on button "CONFIRMAR CANCELACIÓN" at bounding box center [746, 483] width 166 height 34
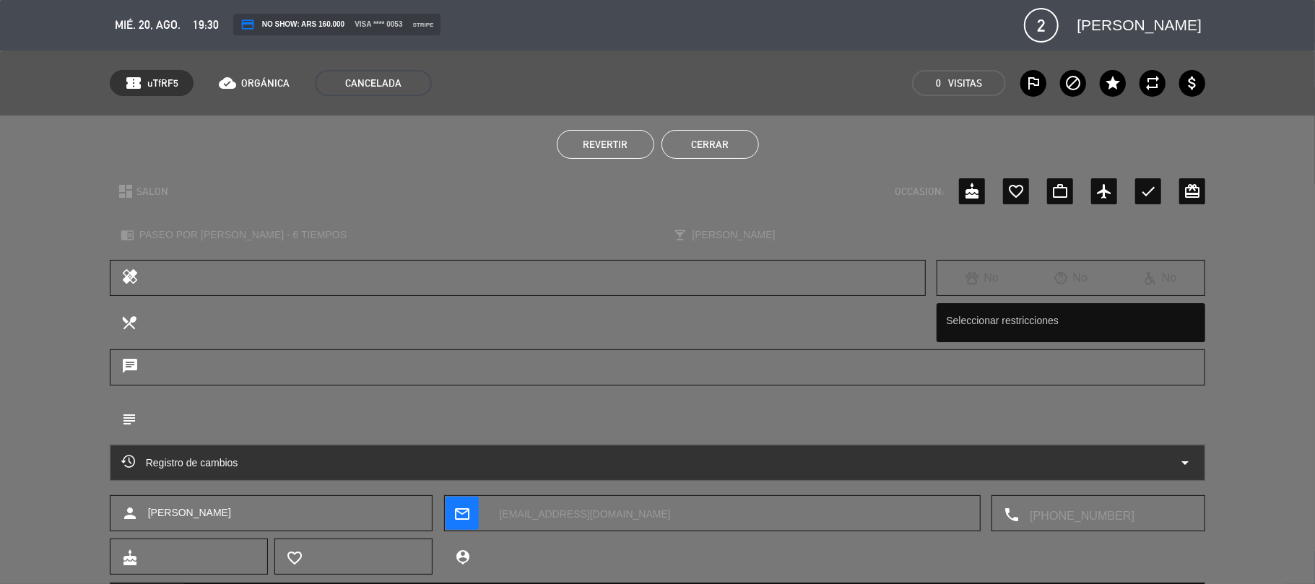
click at [691, 140] on button "Cerrar" at bounding box center [709, 144] width 97 height 29
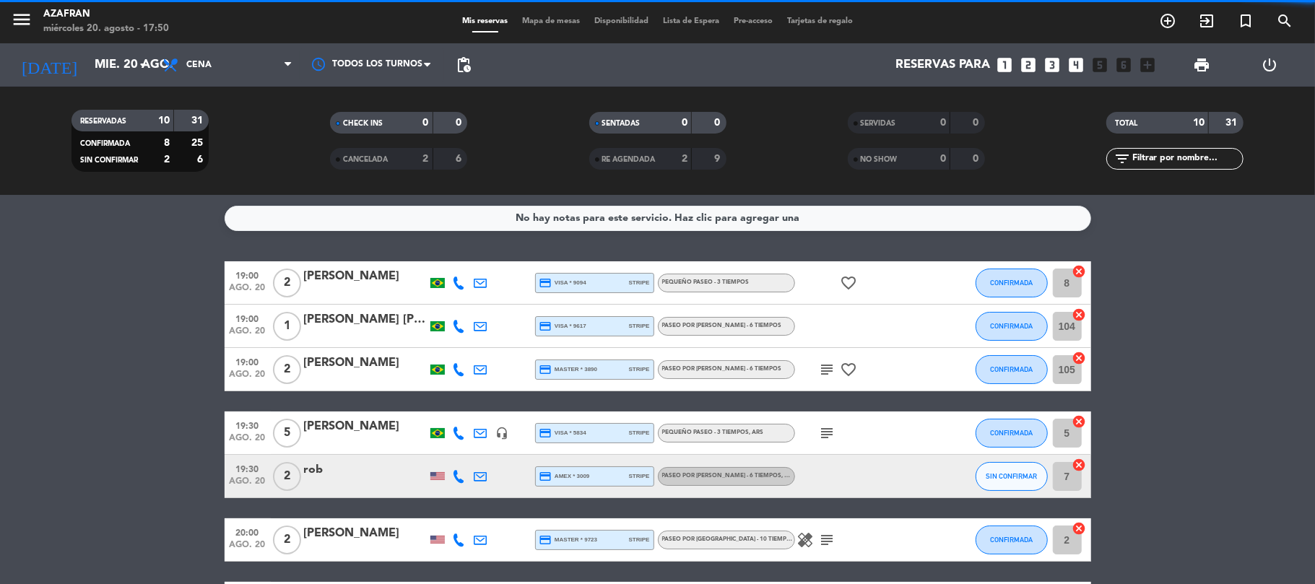
click at [156, 332] on bookings-row "19:00 ago. 20 2 [PERSON_NAME] credit_card visa * 9094 stripe PEQUEÑO PASEO - 3 …" at bounding box center [657, 518] width 1315 height 514
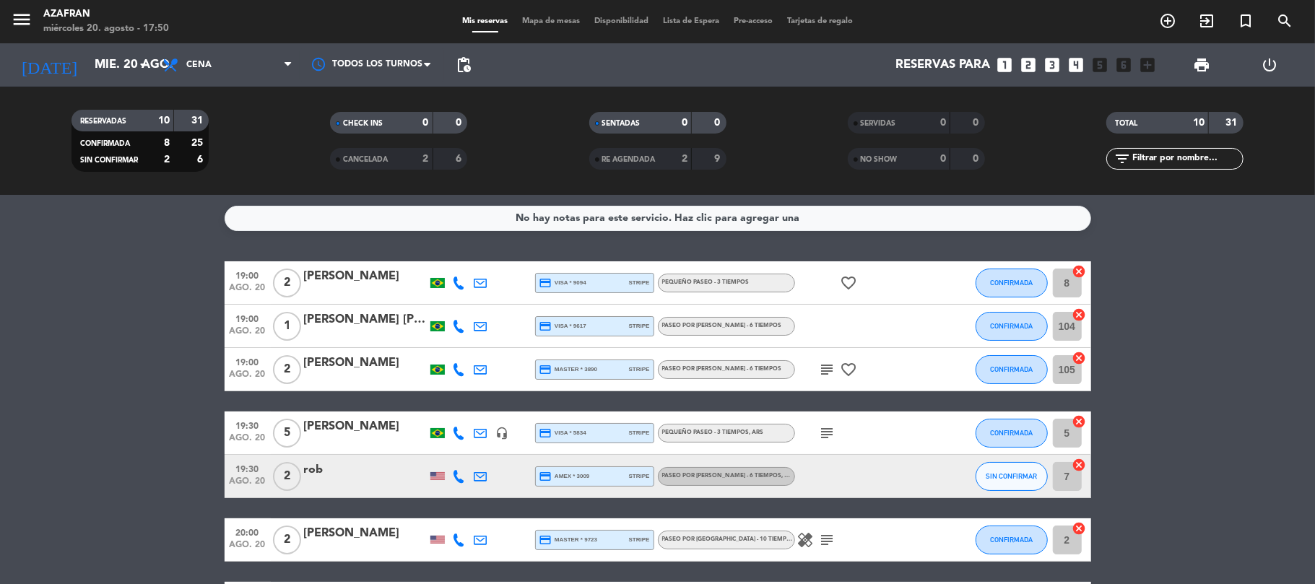
click at [97, 397] on bookings-row "19:00 ago. 20 2 [PERSON_NAME] credit_card visa * 9094 stripe PEQUEÑO PASEO - 3 …" at bounding box center [657, 518] width 1315 height 514
click at [1197, 67] on span "print" at bounding box center [1201, 64] width 17 height 17
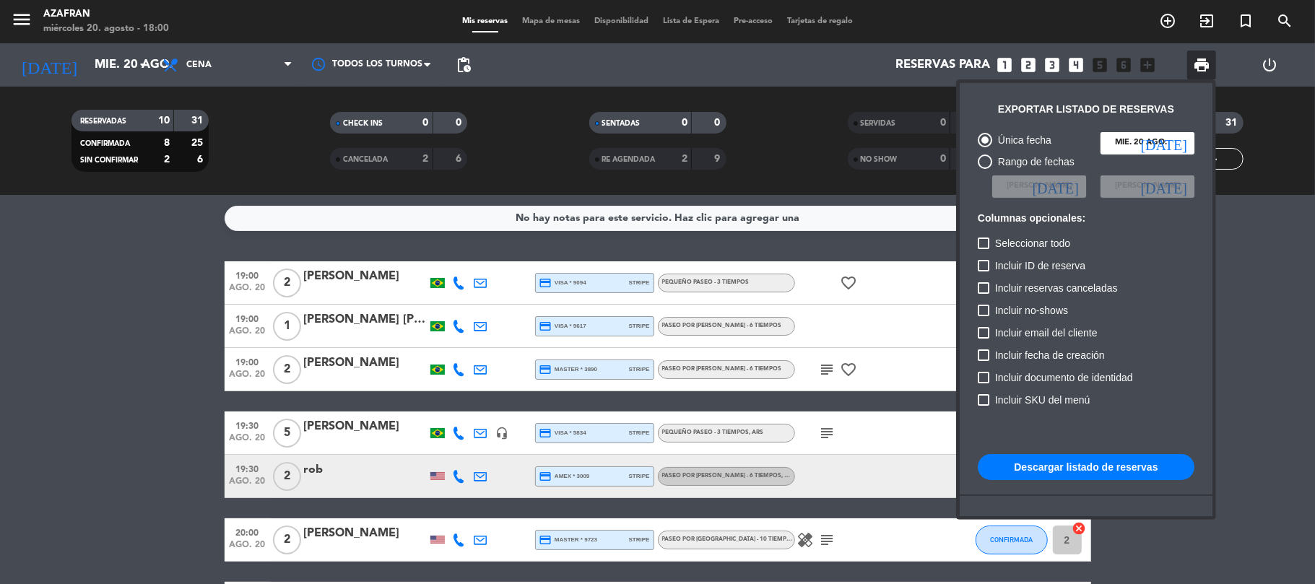
click at [1092, 466] on button "Descargar listado de reservas" at bounding box center [1086, 467] width 217 height 26
click at [104, 413] on div at bounding box center [657, 292] width 1315 height 584
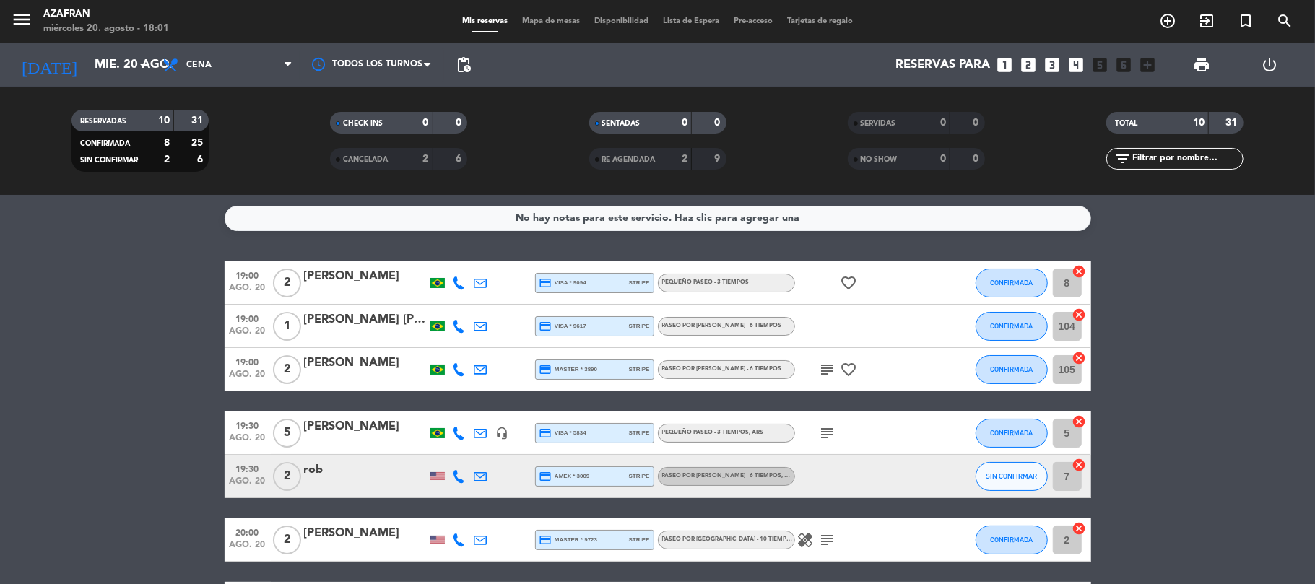
click at [3, 393] on bookings-row "19:00 ago. 20 2 [PERSON_NAME] credit_card visa * 9094 stripe PEQUEÑO PASEO - 3 …" at bounding box center [657, 518] width 1315 height 514
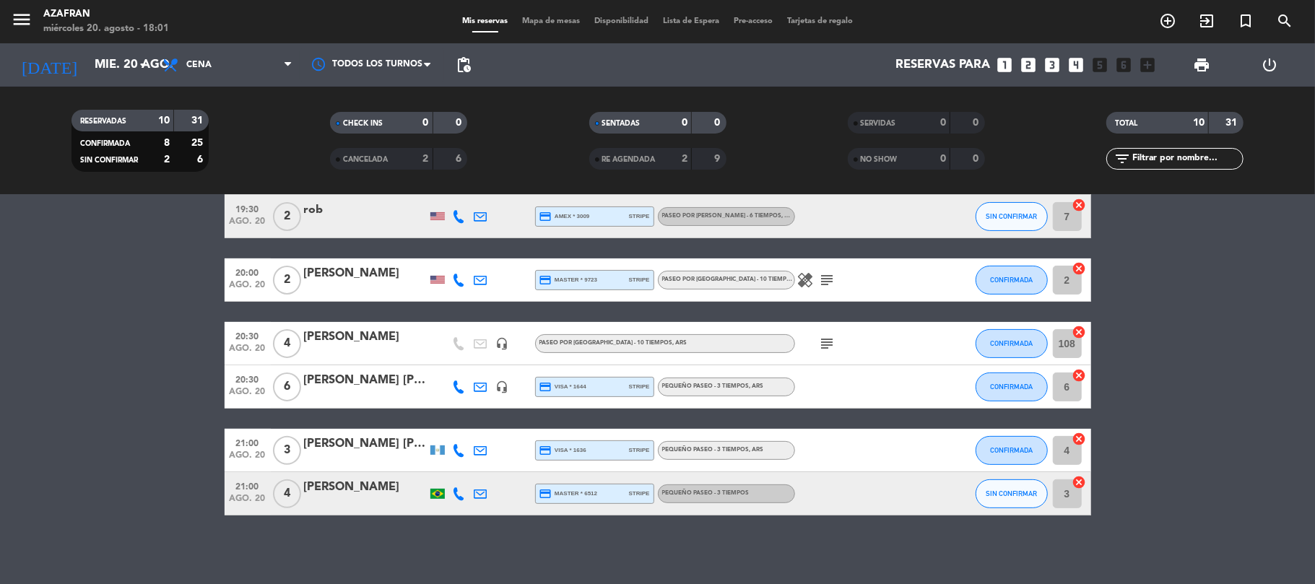
scroll to position [263, 0]
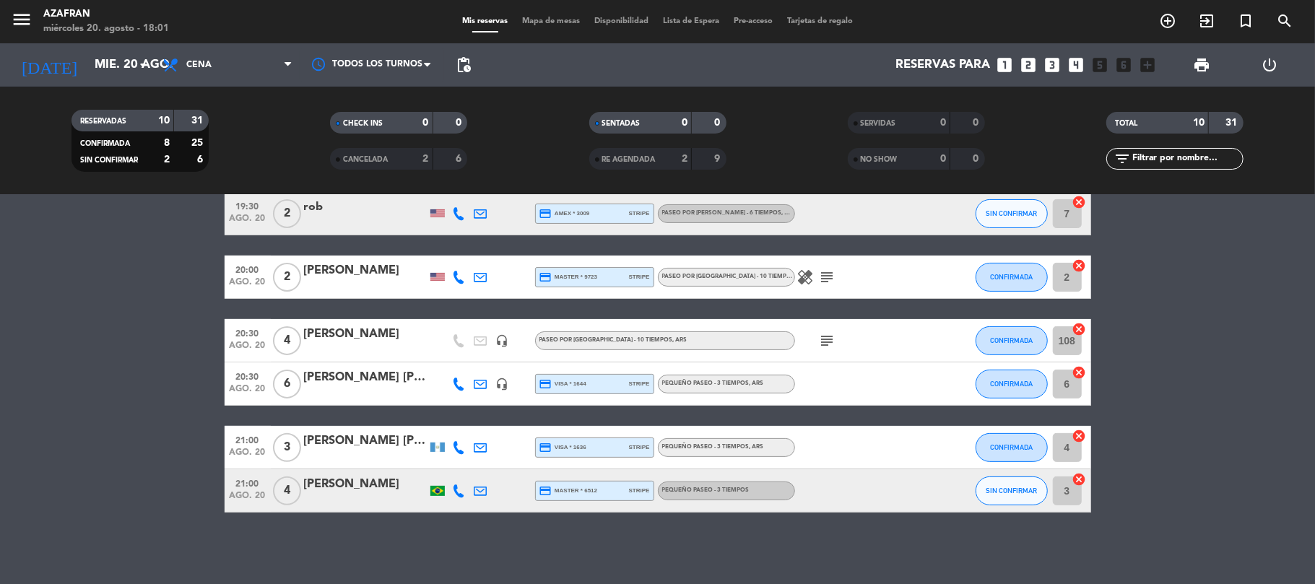
click at [514, 540] on div "No hay notas para este servicio. Haz clic para agregar una 19:00 ago. 20 2 [PER…" at bounding box center [657, 389] width 1315 height 389
click at [1162, 14] on icon "add_circle_outline" at bounding box center [1167, 20] width 17 height 17
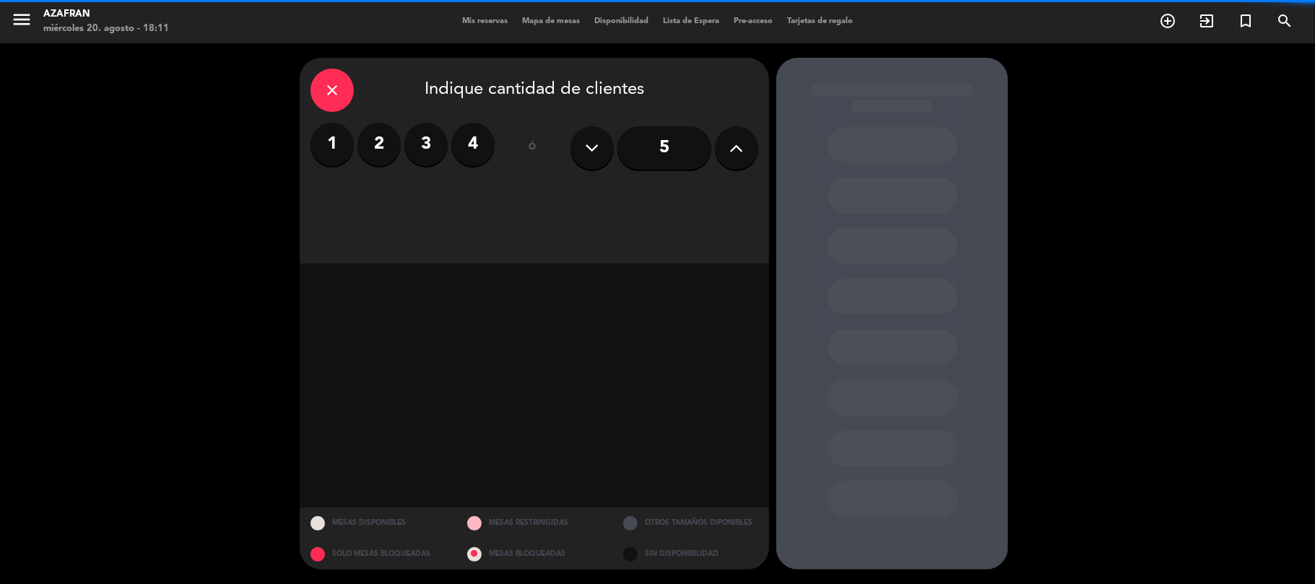
click at [381, 139] on label "2" at bounding box center [378, 144] width 43 height 43
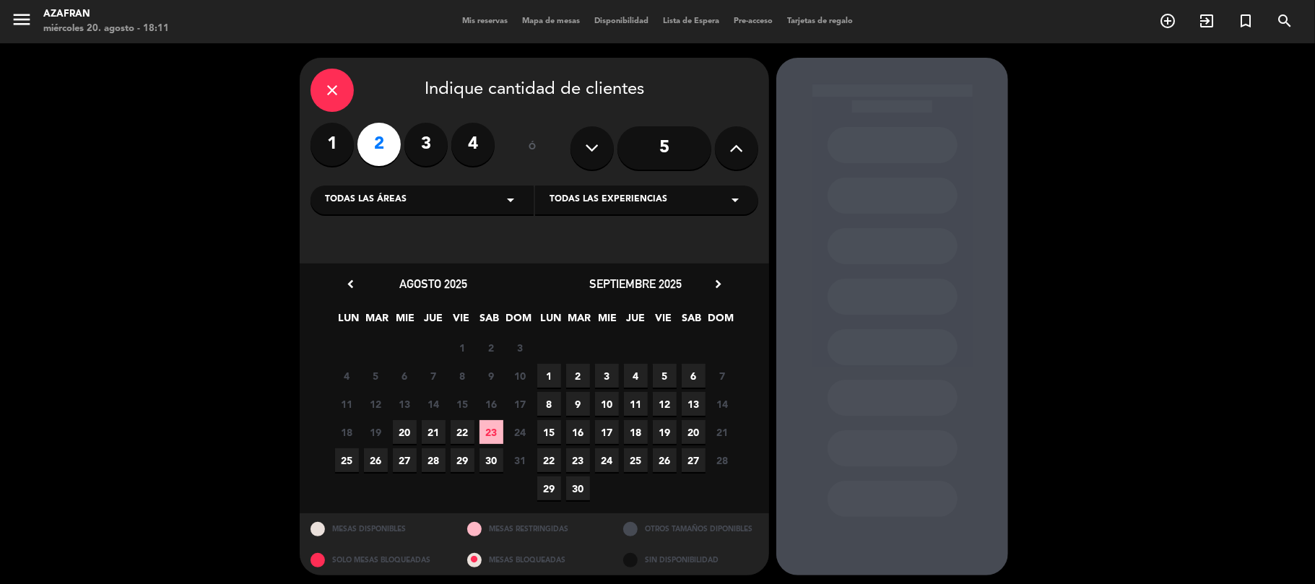
click at [630, 432] on span "18" at bounding box center [636, 432] width 24 height 24
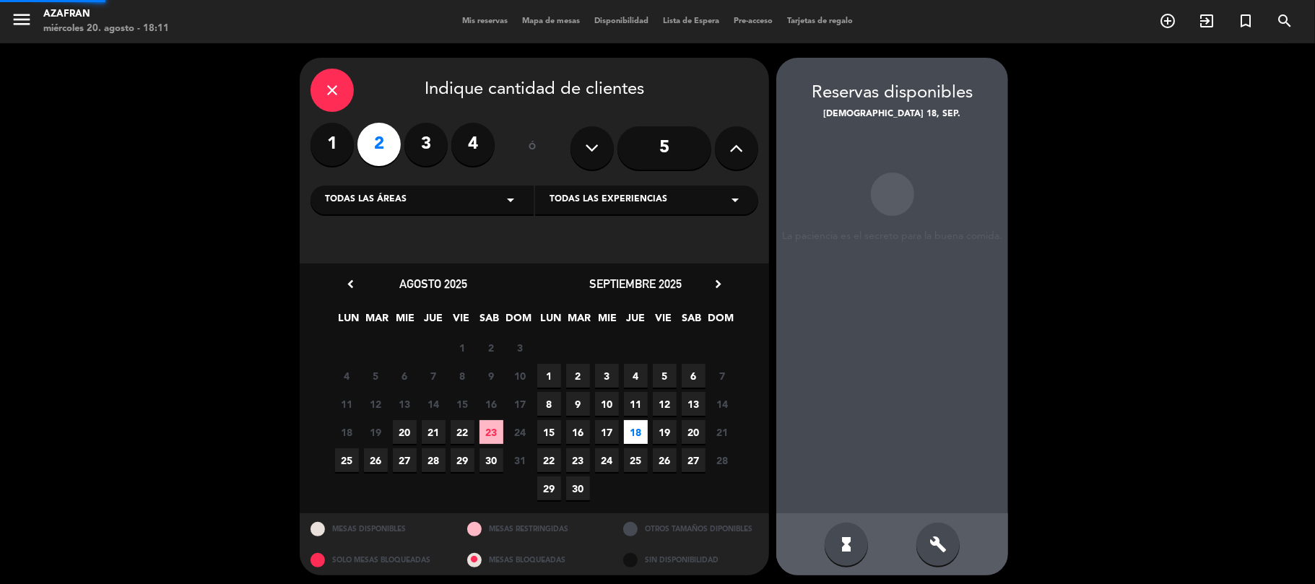
scroll to position [6, 0]
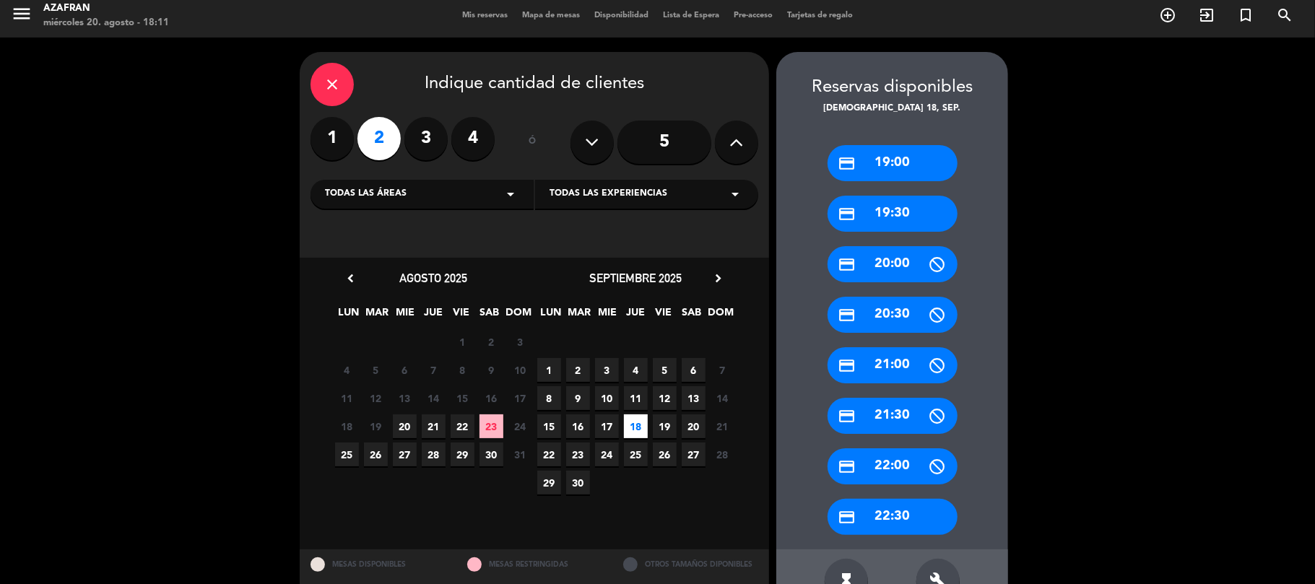
click at [885, 321] on div "credit_card 20:30" at bounding box center [892, 315] width 130 height 36
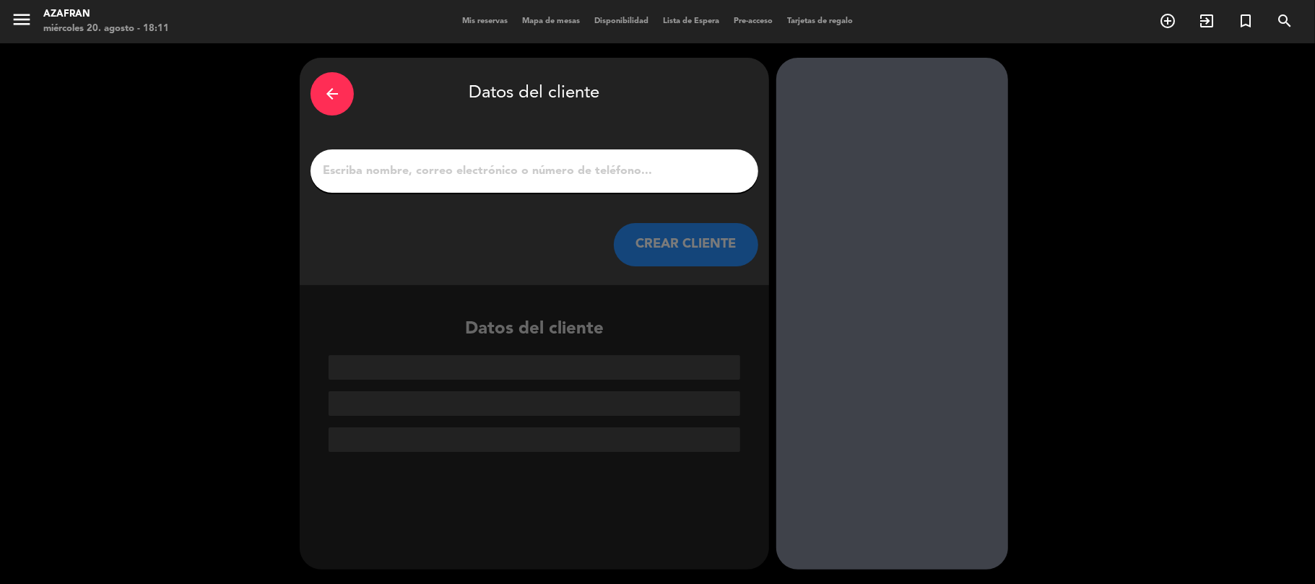
scroll to position [0, 0]
click at [552, 160] on div at bounding box center [534, 170] width 448 height 43
click at [555, 174] on input "1" at bounding box center [534, 171] width 426 height 20
paste input "[PERSON_NAME]"
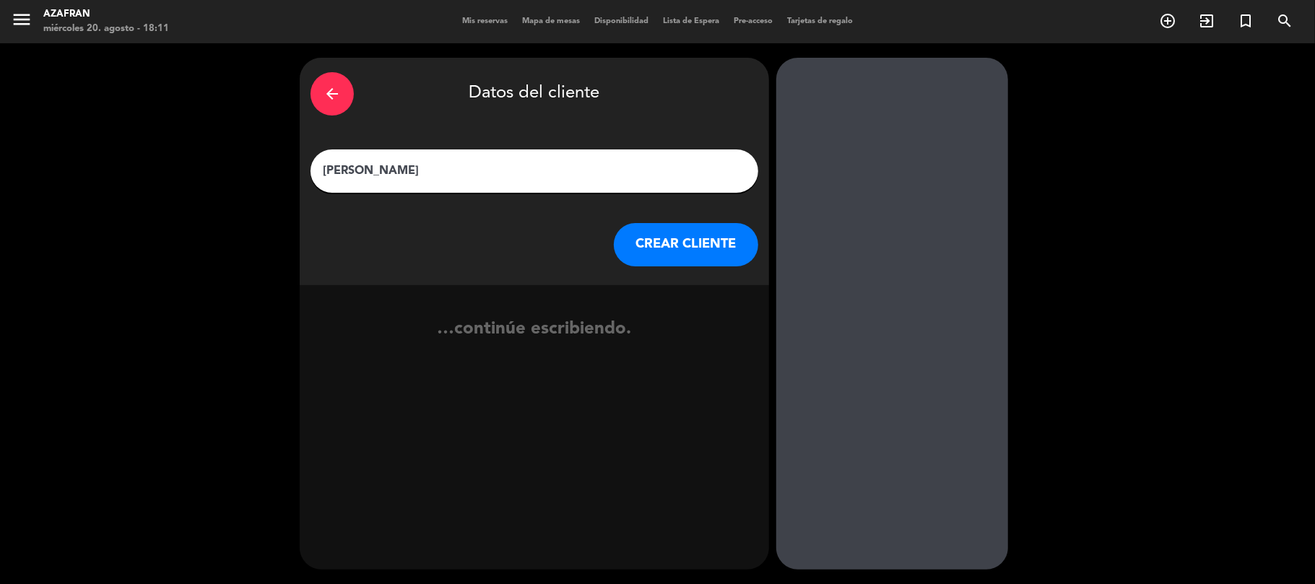
type input "[PERSON_NAME]"
click at [667, 237] on button "CREAR CLIENTE" at bounding box center [686, 244] width 144 height 43
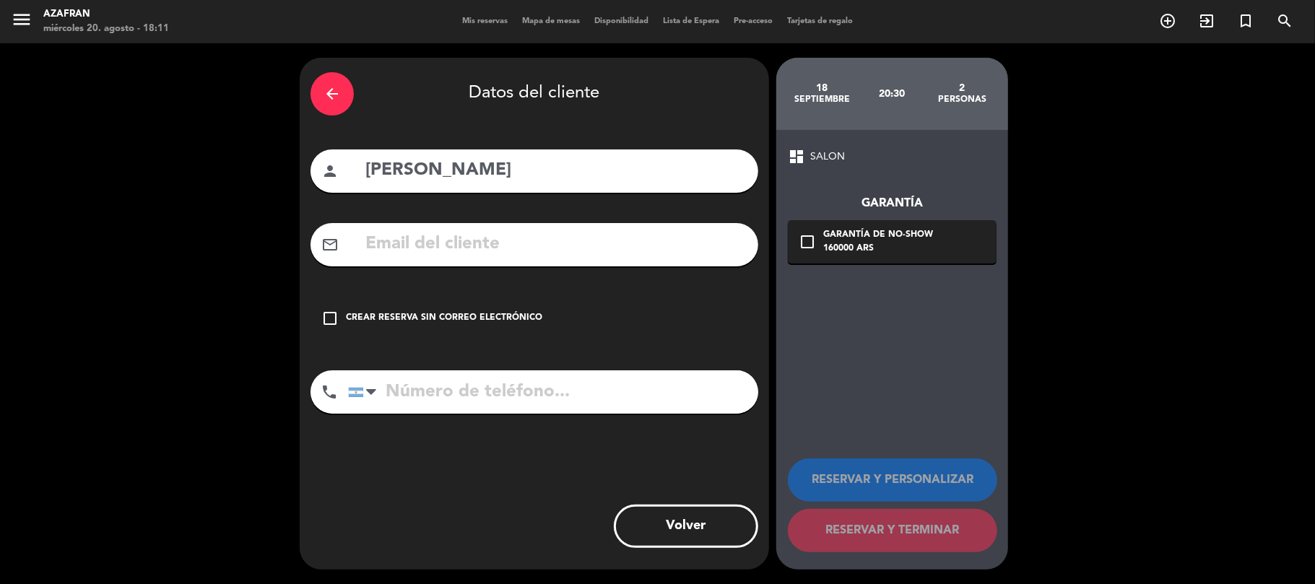
click at [547, 321] on div "check_box_outline_blank Crear reserva sin correo electrónico" at bounding box center [534, 318] width 448 height 43
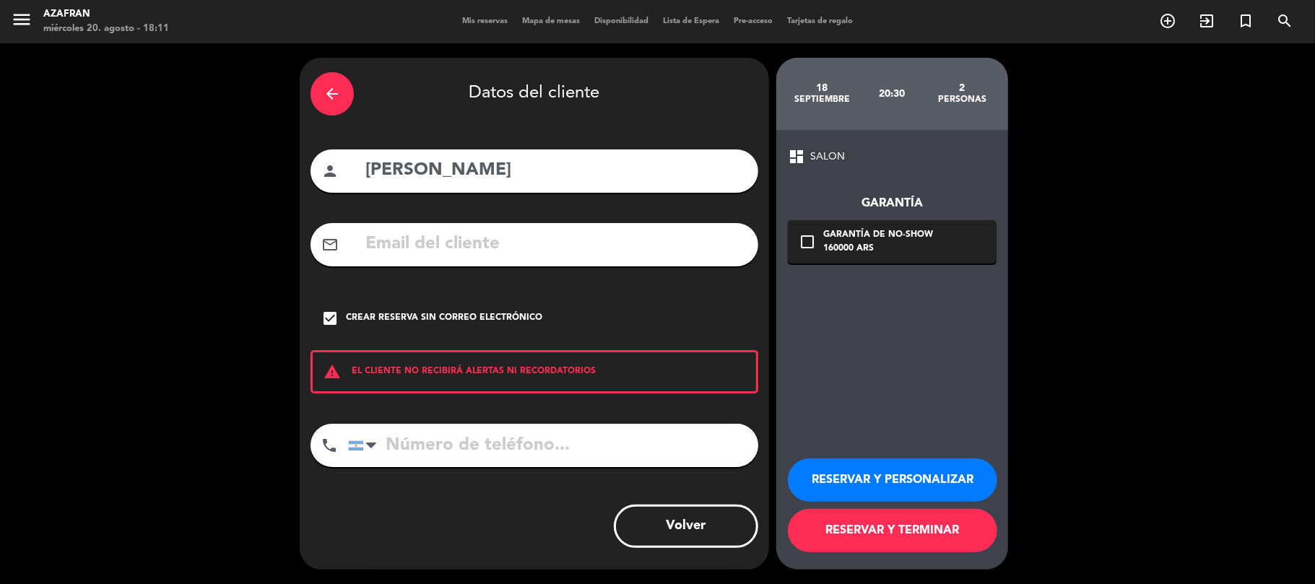
click at [847, 529] on button "RESERVAR Y TERMINAR" at bounding box center [892, 530] width 209 height 43
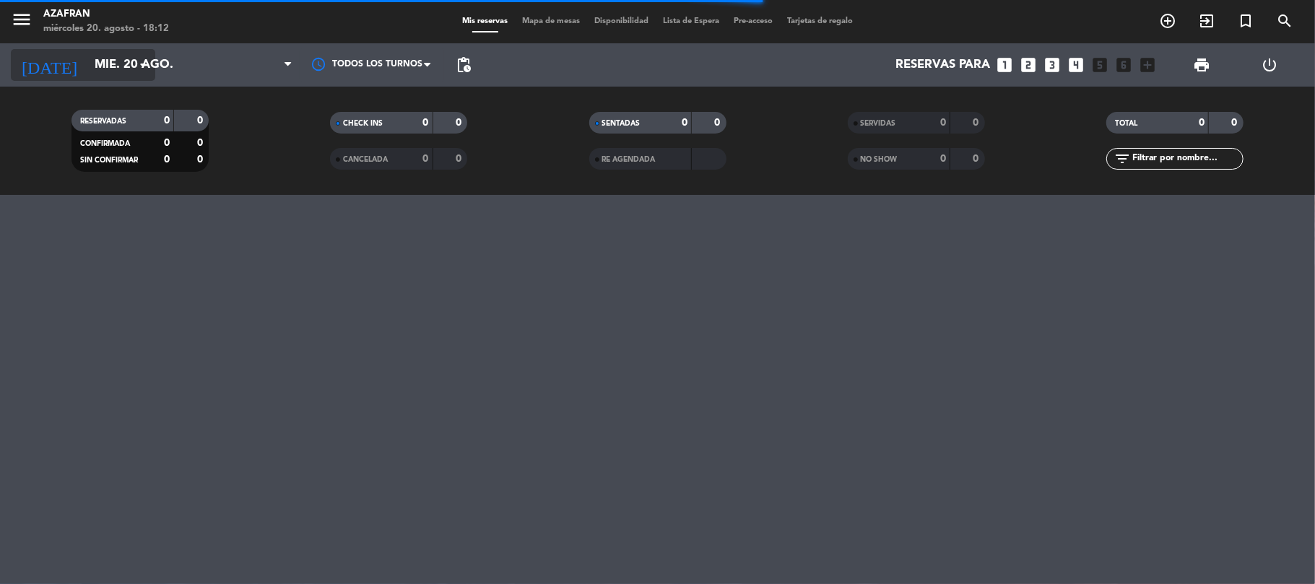
click at [129, 71] on input "mié. 20 ago." at bounding box center [165, 65] width 156 height 28
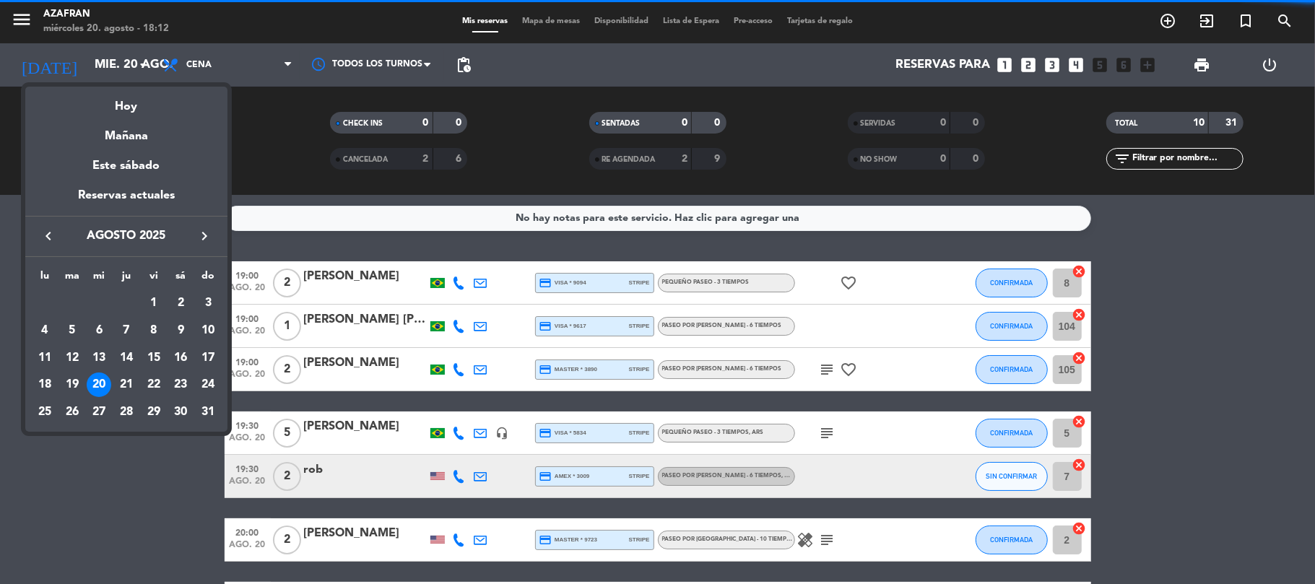
click at [196, 232] on icon "keyboard_arrow_right" at bounding box center [204, 235] width 17 height 17
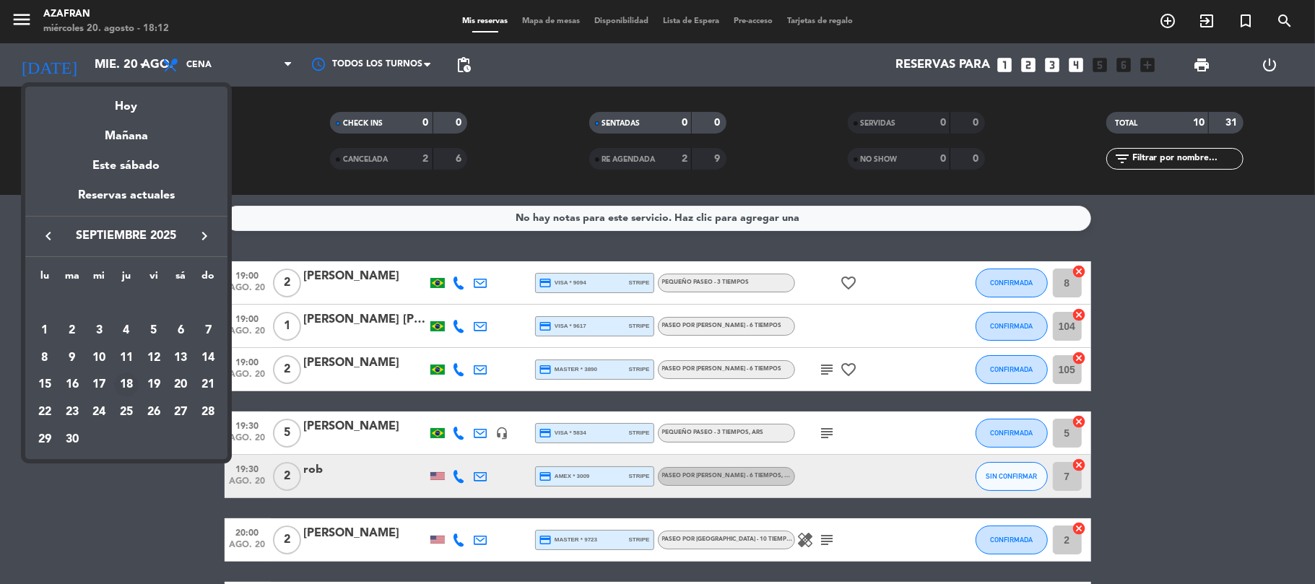
click at [133, 383] on div "18" at bounding box center [126, 385] width 25 height 25
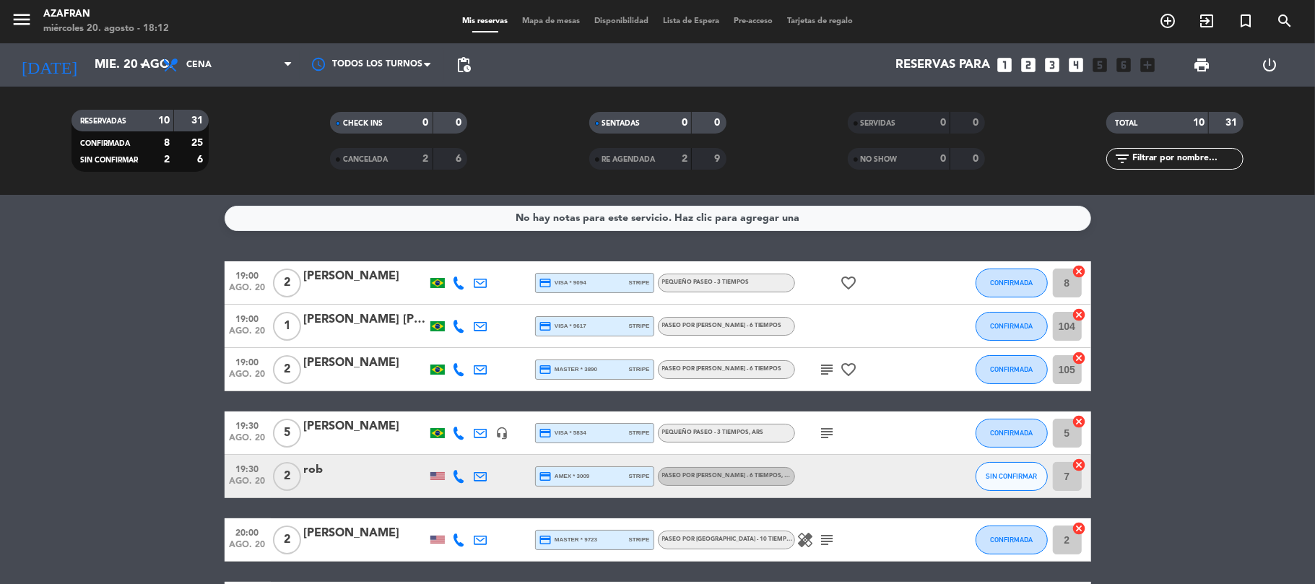
type input "[DEMOGRAPHIC_DATA] [DATE]"
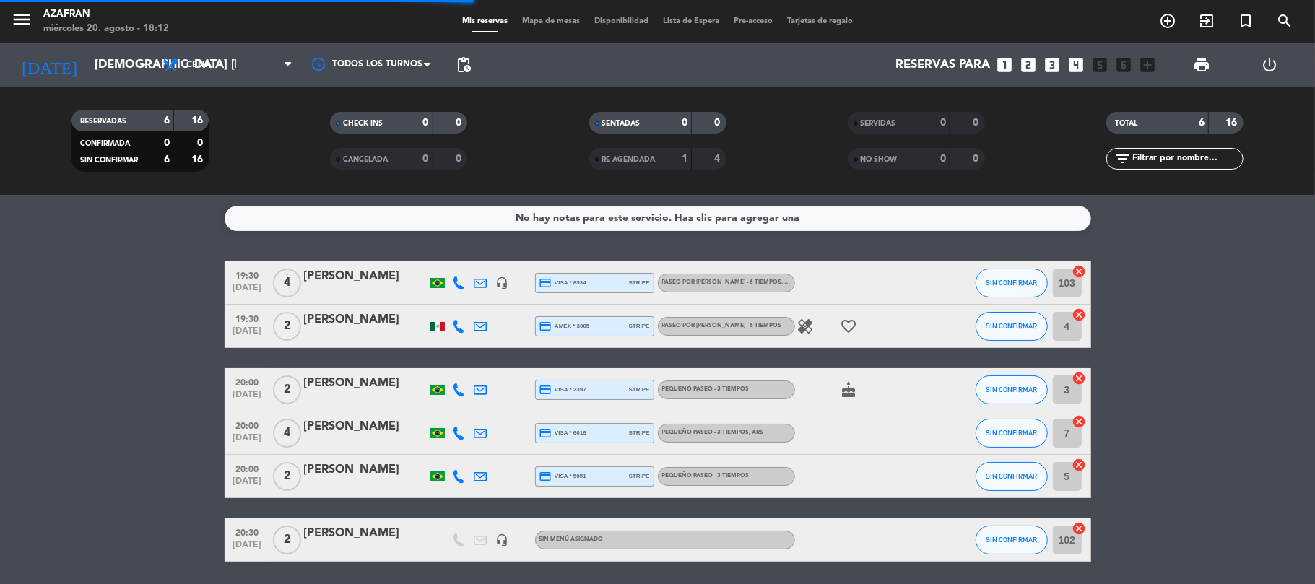
click at [151, 380] on bookings-row "19:30 [DATE] 4 [PERSON_NAME] headset_mic credit_card visa * 8534 stripe PASEO P…" at bounding box center [657, 411] width 1315 height 300
click at [393, 546] on div at bounding box center [365, 550] width 123 height 12
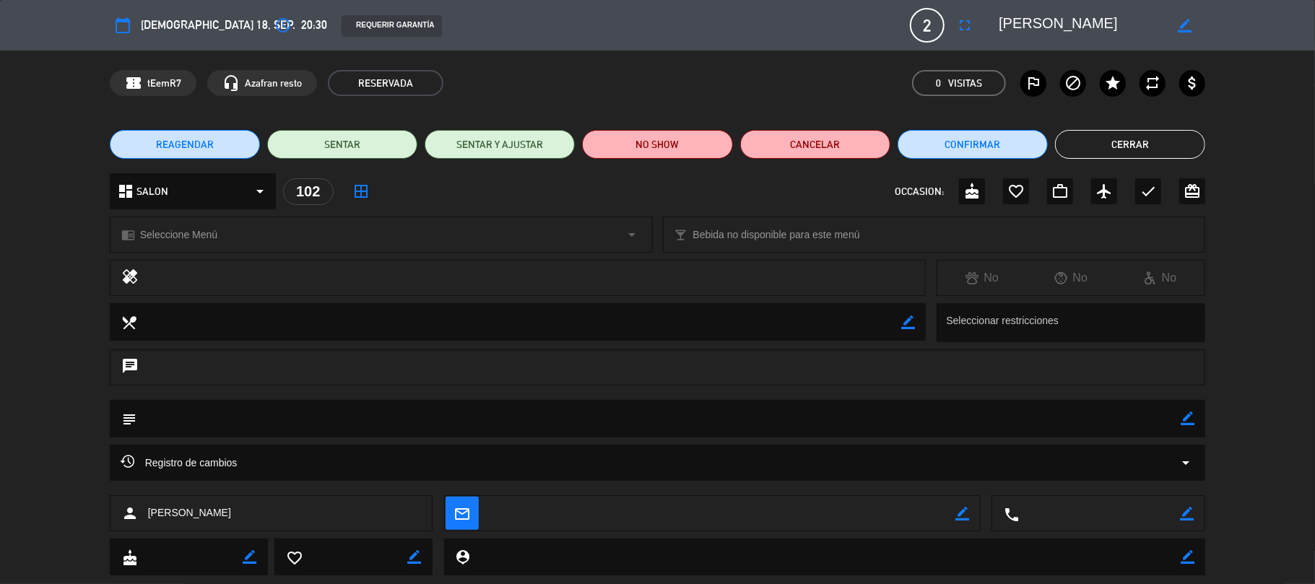
click at [1183, 417] on icon "border_color" at bounding box center [1187, 419] width 14 height 14
click at [1146, 414] on textarea at bounding box center [658, 418] width 1045 height 37
type textarea "[PERSON_NAME]. [GEOGRAPHIC_DATA]"
click at [1190, 425] on icon at bounding box center [1187, 419] width 14 height 14
click at [1139, 143] on button "Cerrar" at bounding box center [1130, 144] width 150 height 29
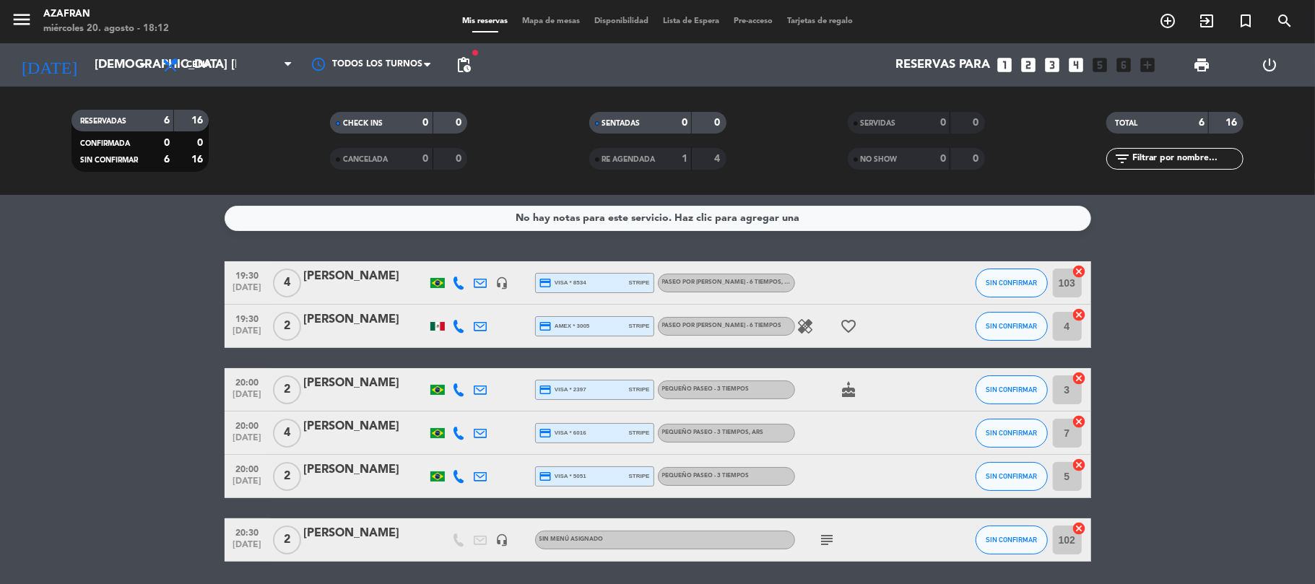
click at [215, 255] on div "No hay notas para este servicio. Haz clic para agregar una 19:30 [DATE] 4 [PERS…" at bounding box center [657, 389] width 1315 height 389
click at [92, 61] on input "[DEMOGRAPHIC_DATA] [DATE]" at bounding box center [165, 65] width 156 height 28
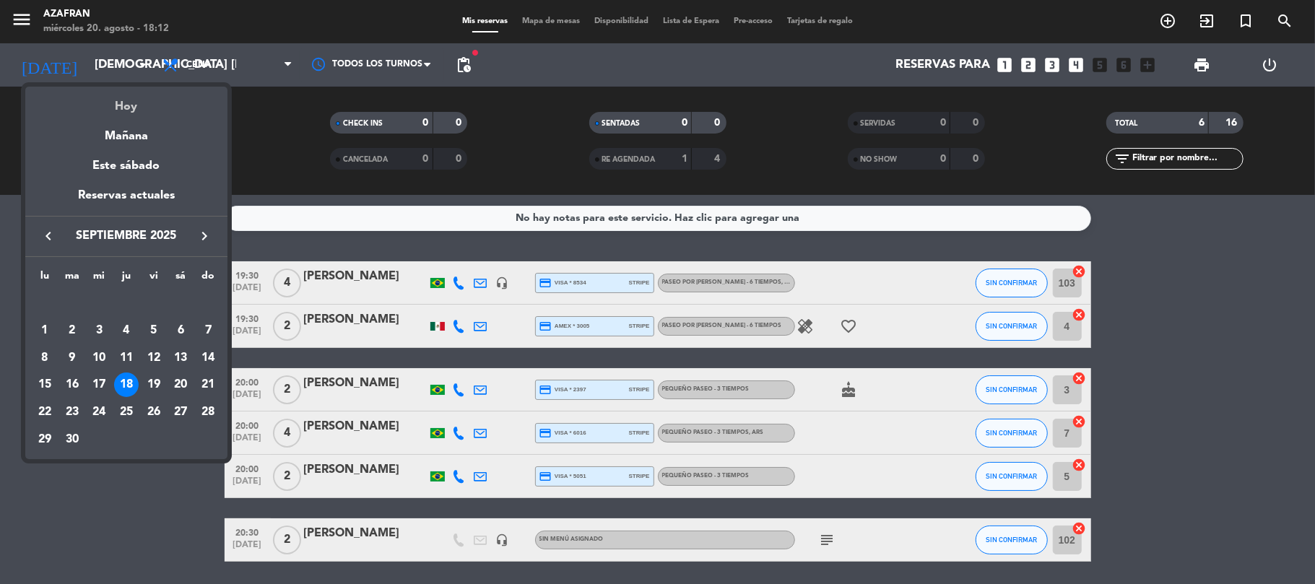
click at [124, 104] on div "Hoy" at bounding box center [126, 102] width 202 height 30
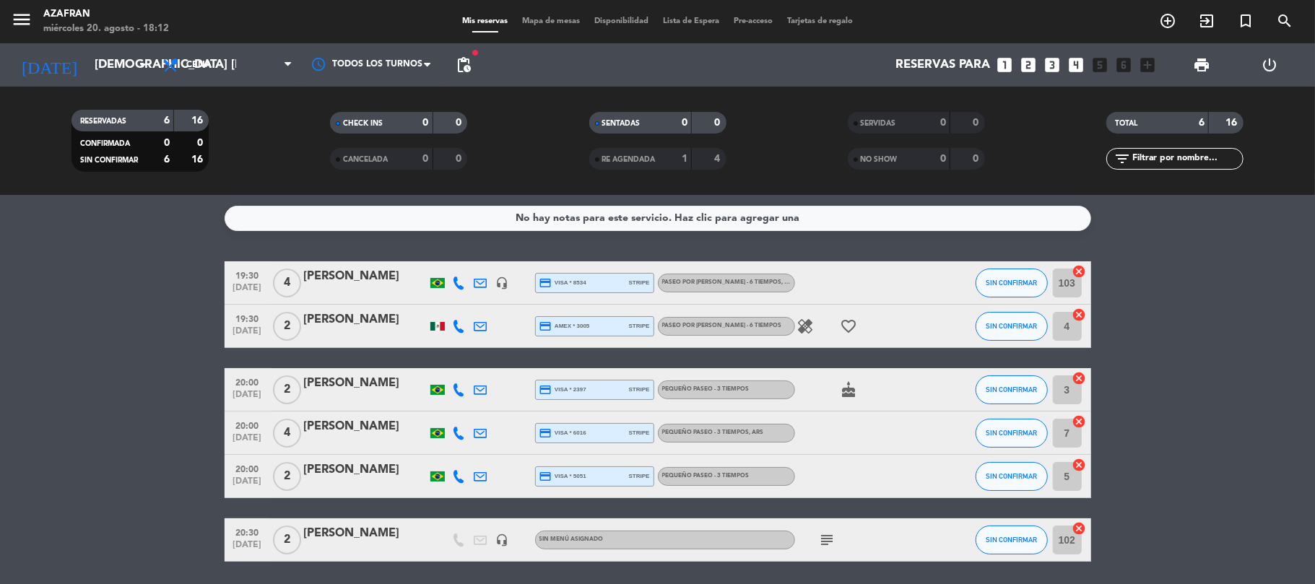
type input "mié. 20 ago."
